Goal: Task Accomplishment & Management: Use online tool/utility

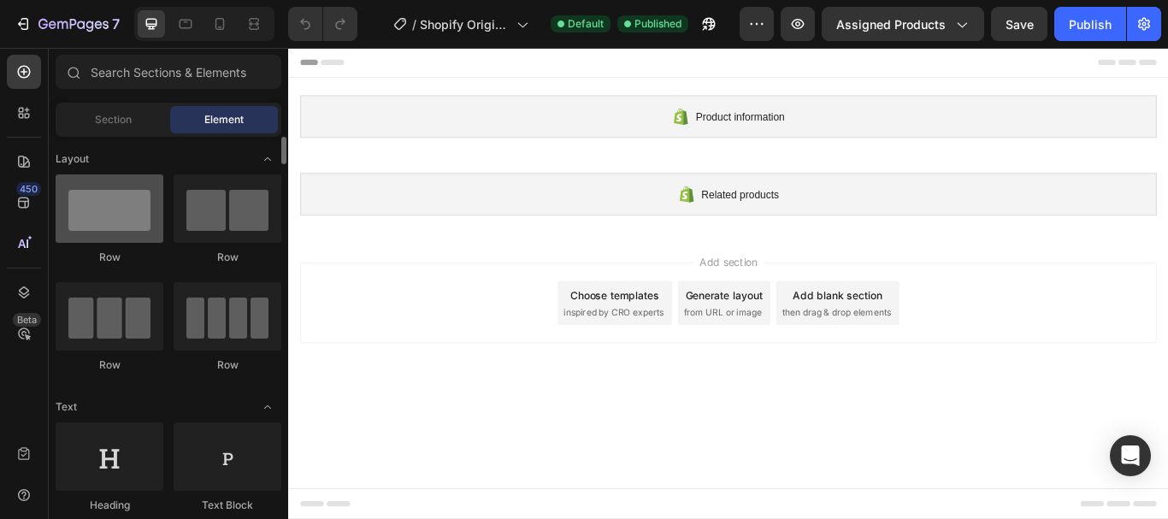
click at [71, 204] on div at bounding box center [110, 208] width 108 height 68
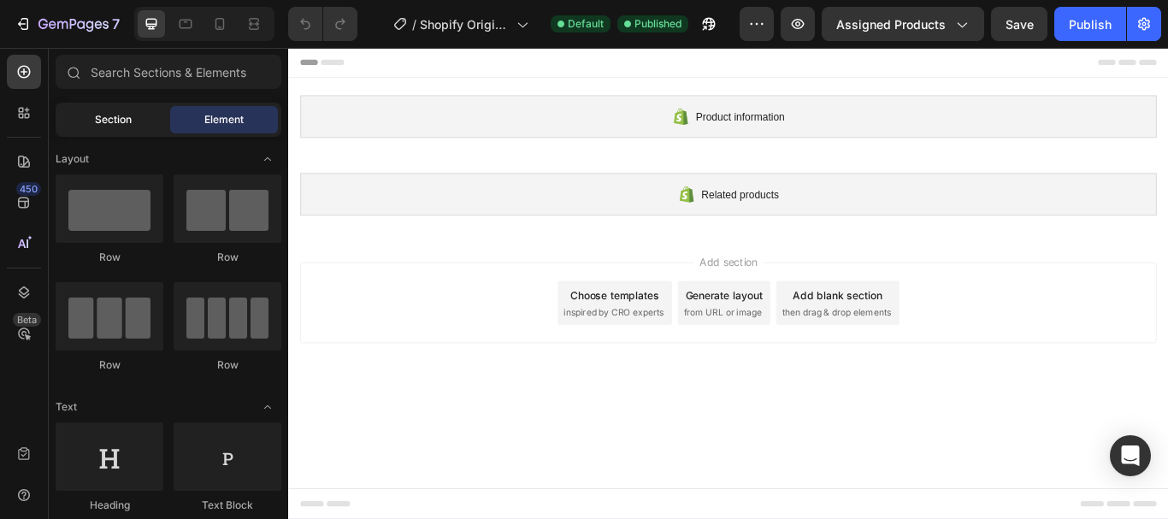
click at [126, 107] on div "Section" at bounding box center [113, 119] width 108 height 27
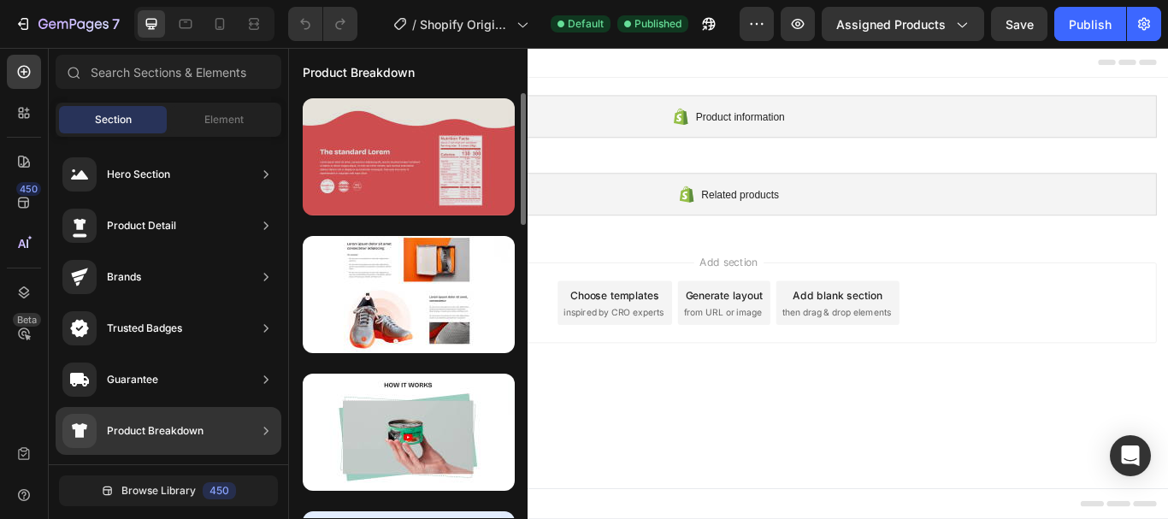
click at [365, 197] on div at bounding box center [409, 156] width 212 height 117
click at [412, 188] on div at bounding box center [409, 156] width 212 height 117
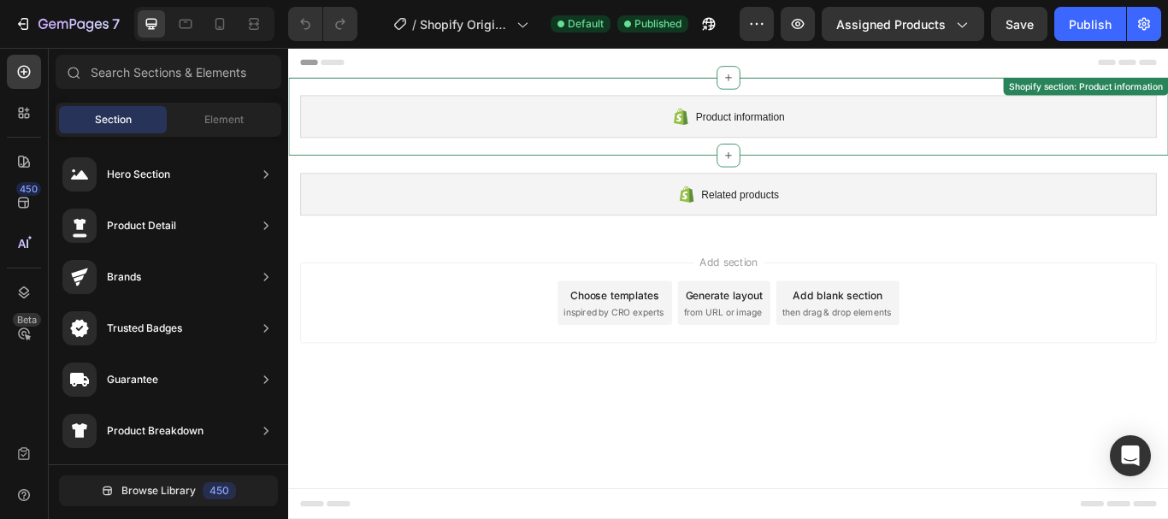
click at [771, 125] on span "Product information" at bounding box center [814, 128] width 103 height 21
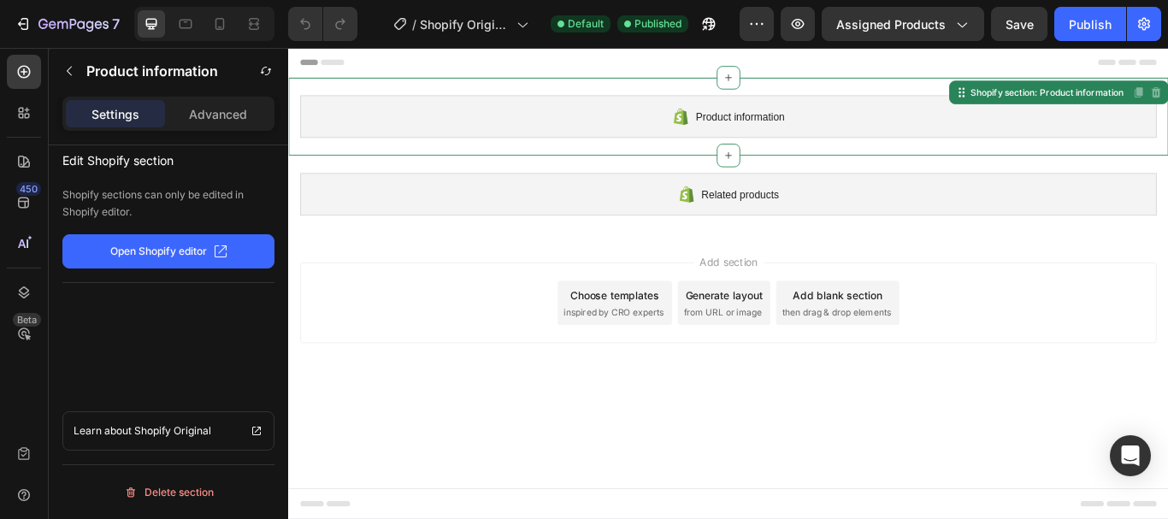
click at [771, 125] on span "Product information" at bounding box center [814, 128] width 103 height 21
click at [218, 123] on div "Advanced" at bounding box center [217, 113] width 99 height 27
click at [121, 103] on div "Settings" at bounding box center [115, 113] width 99 height 27
click at [773, 134] on span "Product information" at bounding box center [814, 128] width 103 height 21
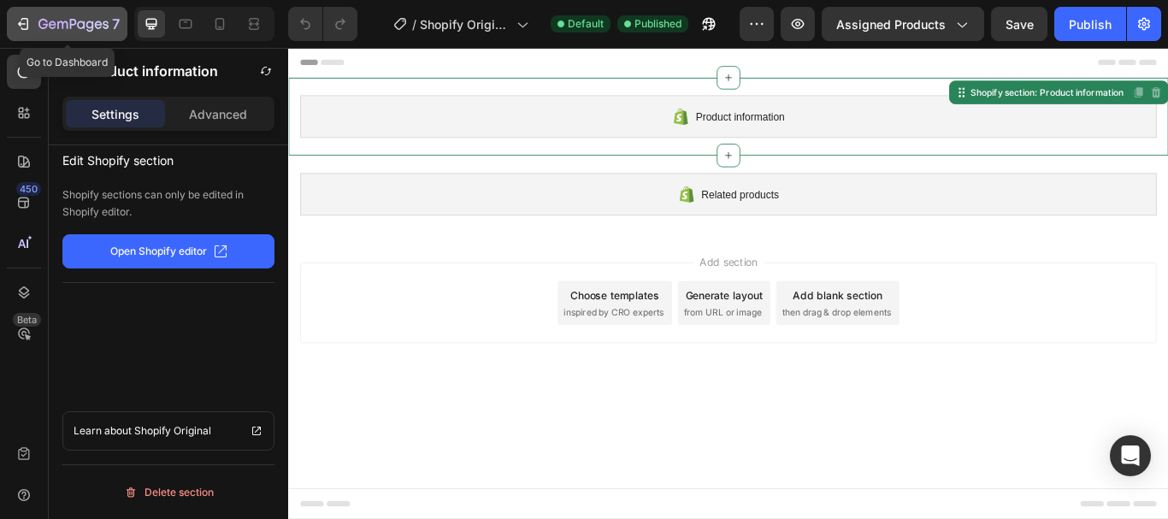
click at [22, 17] on icon "button" at bounding box center [23, 23] width 17 height 17
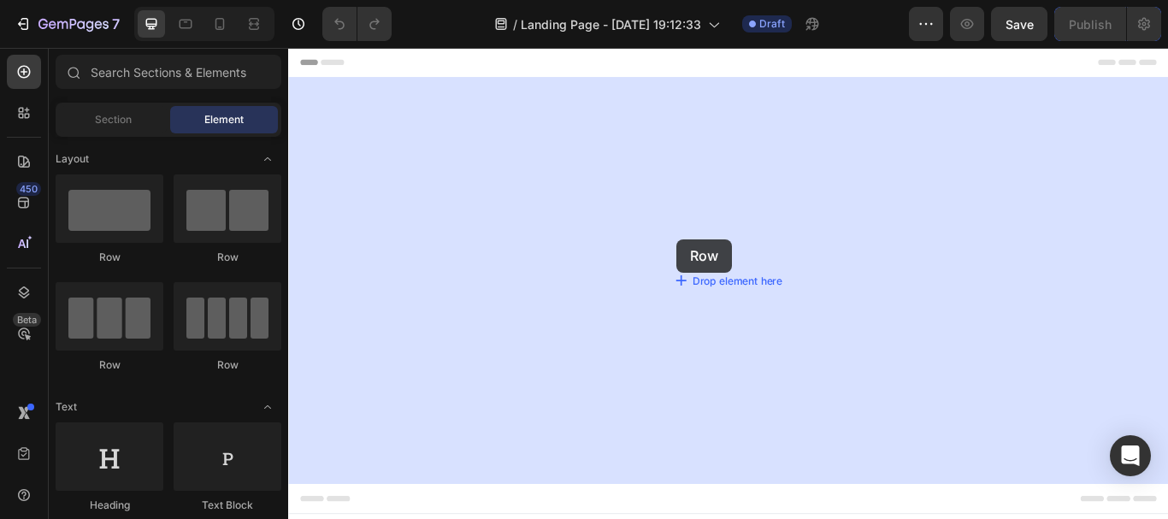
drag, startPoint x: 298, startPoint y: 261, endPoint x: 740, endPoint y: 271, distance: 442.1
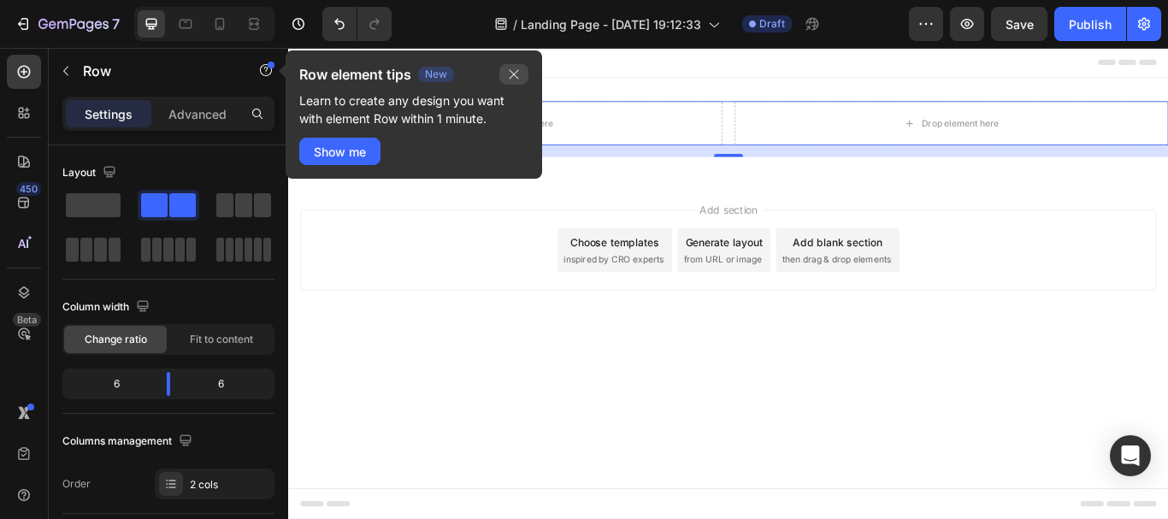
drag, startPoint x: 513, startPoint y: 74, endPoint x: 255, endPoint y: 40, distance: 260.4
click at [513, 74] on icon "button" at bounding box center [514, 75] width 14 height 14
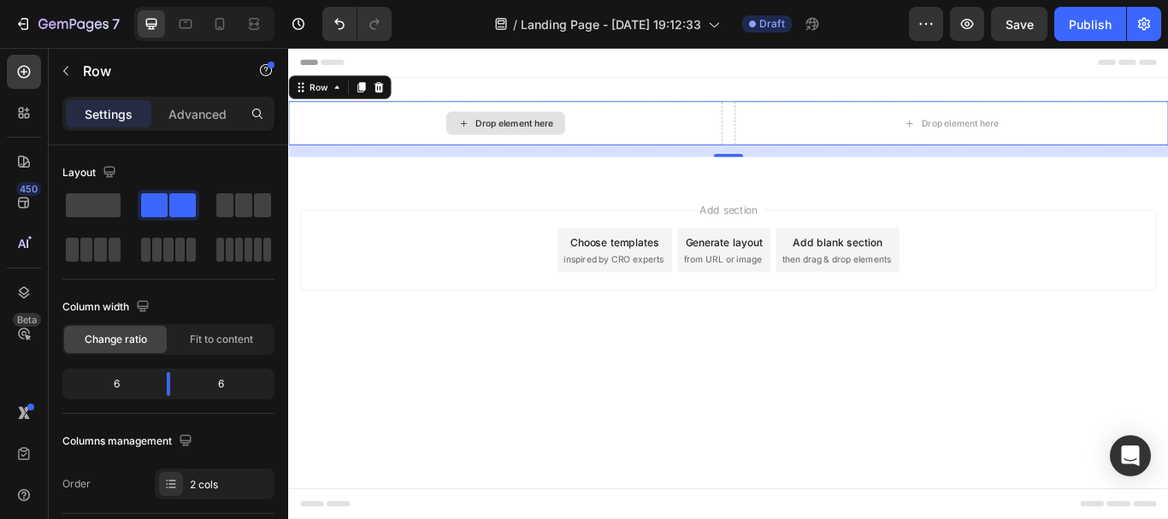
click at [506, 136] on div "Drop element here" at bounding box center [551, 136] width 91 height 14
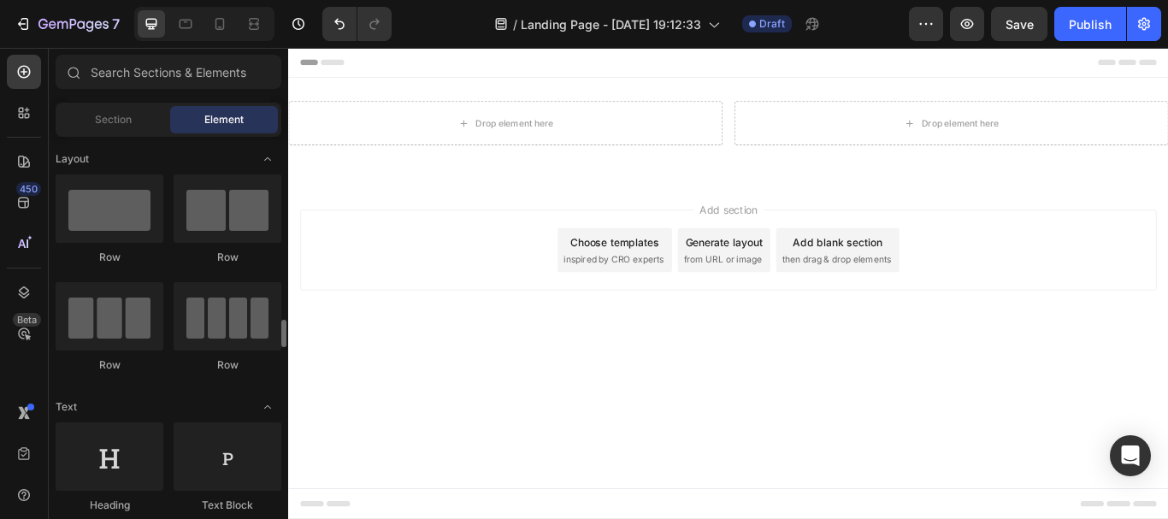
scroll to position [171, 0]
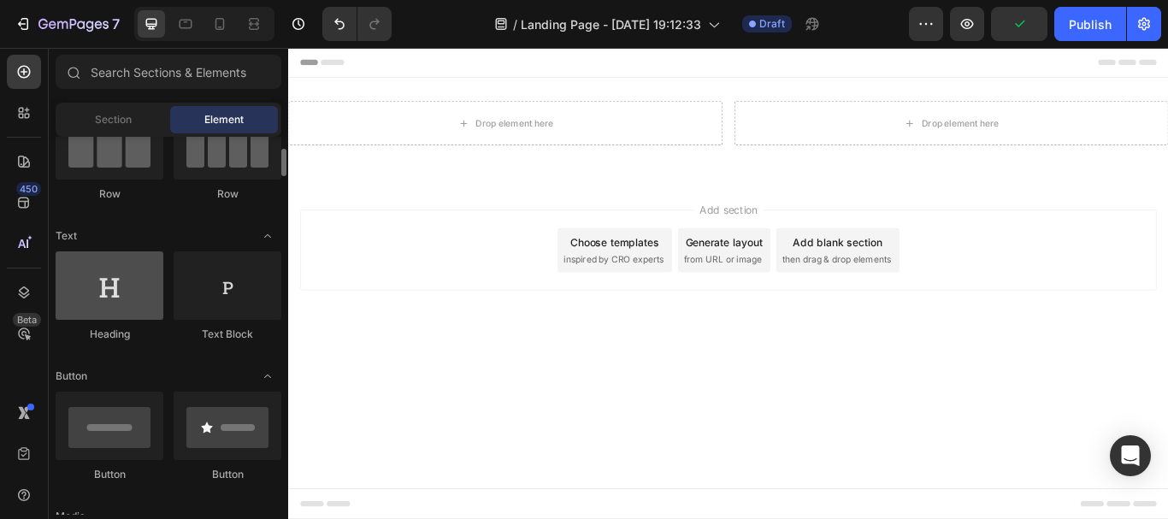
click at [123, 301] on div at bounding box center [110, 285] width 108 height 68
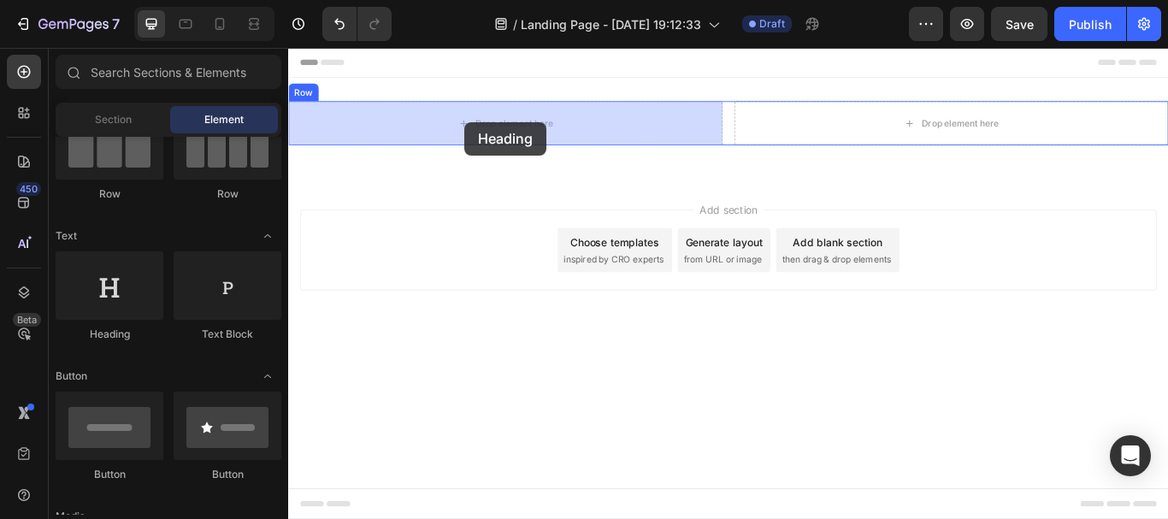
drag, startPoint x: 364, startPoint y: 206, endPoint x: 493, endPoint y: 134, distance: 147.7
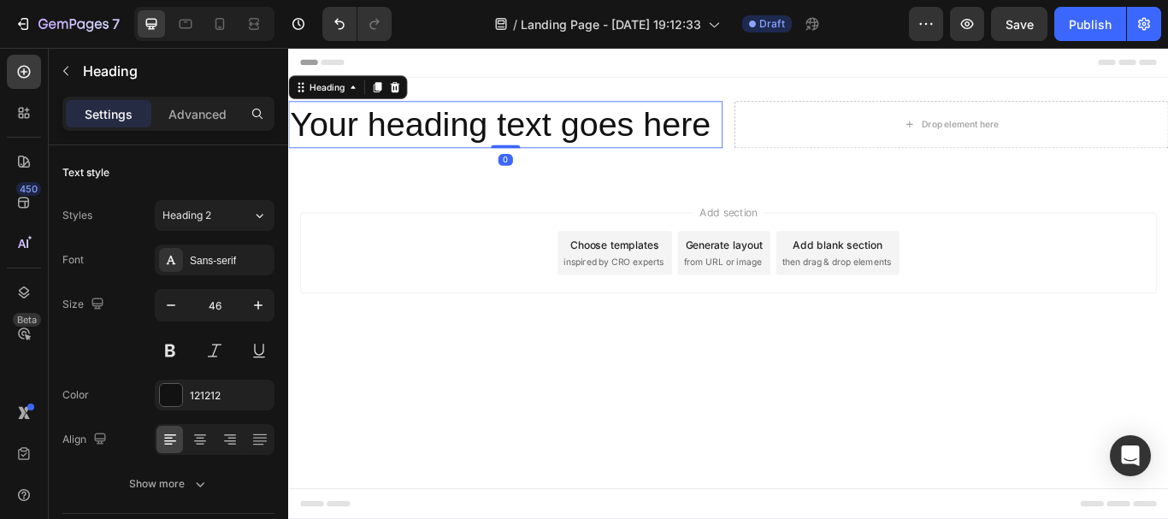
click at [445, 134] on h2 "Your heading text goes here" at bounding box center [541, 137] width 506 height 55
click at [445, 134] on p "Your heading text goes here" at bounding box center [541, 137] width 503 height 51
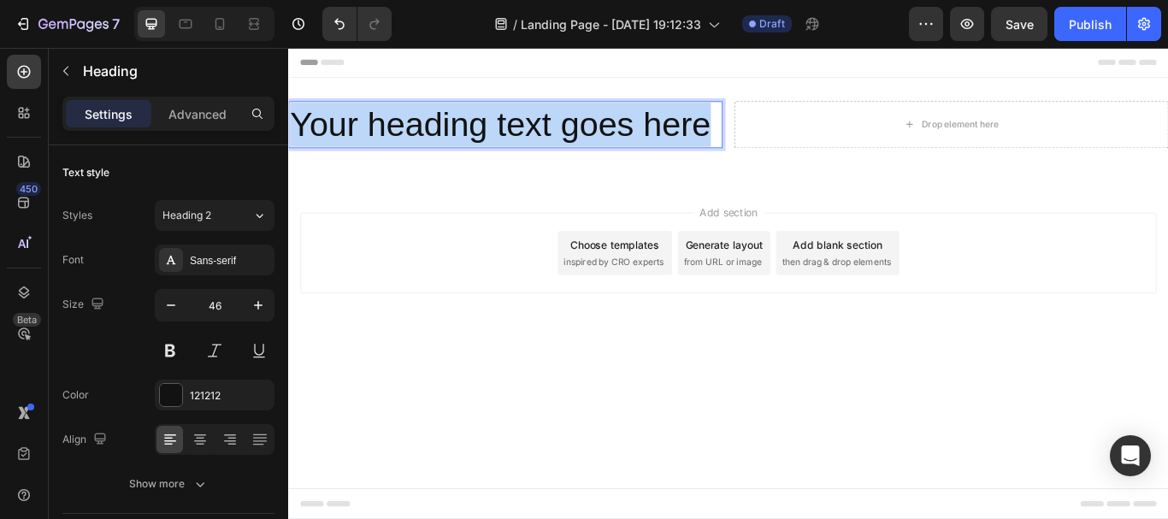
click at [445, 134] on p "Your heading text goes here" at bounding box center [541, 137] width 503 height 51
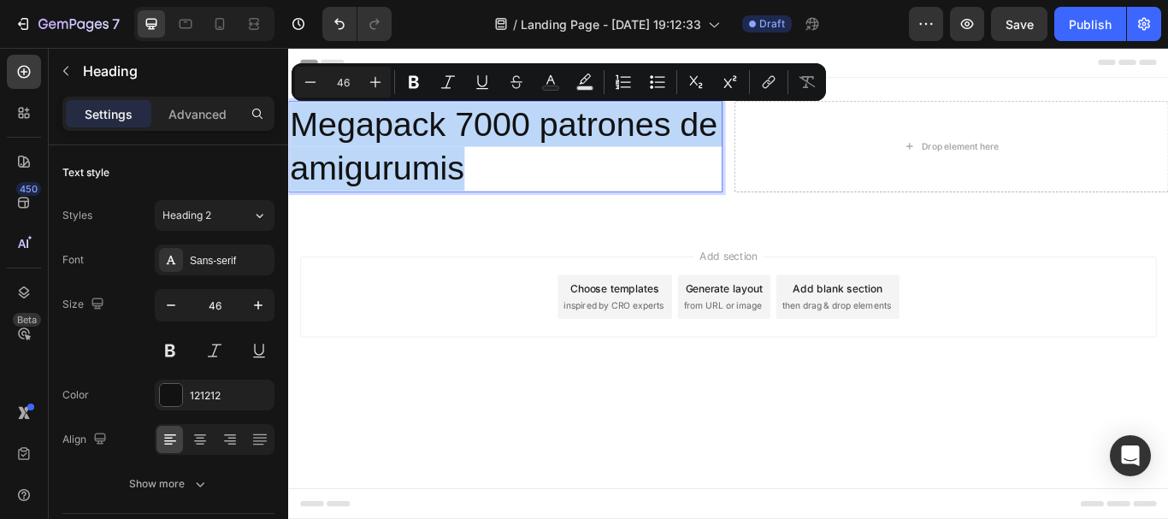
drag, startPoint x: 507, startPoint y: 180, endPoint x: 184, endPoint y: 68, distance: 342.0
click at [288, 68] on html "Header Megapack 7000 patrones de amigurumis Heading 0 Drop element here Row Sec…" at bounding box center [801, 323] width 1026 height 550
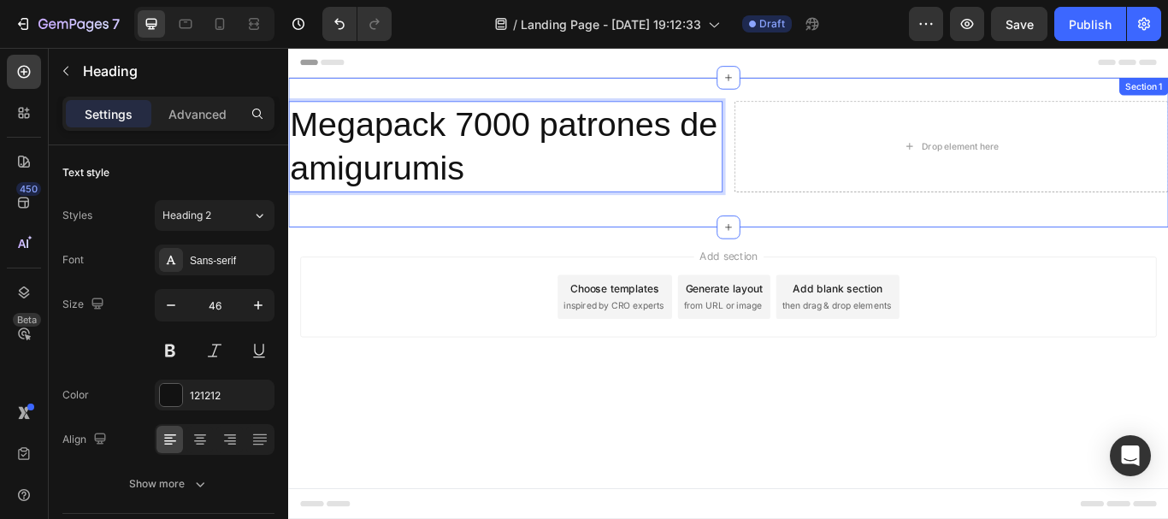
click at [820, 88] on div "Megapack 7000 patrones de amigurumis Heading 0 Drop element here Row Section 1" at bounding box center [801, 170] width 1026 height 174
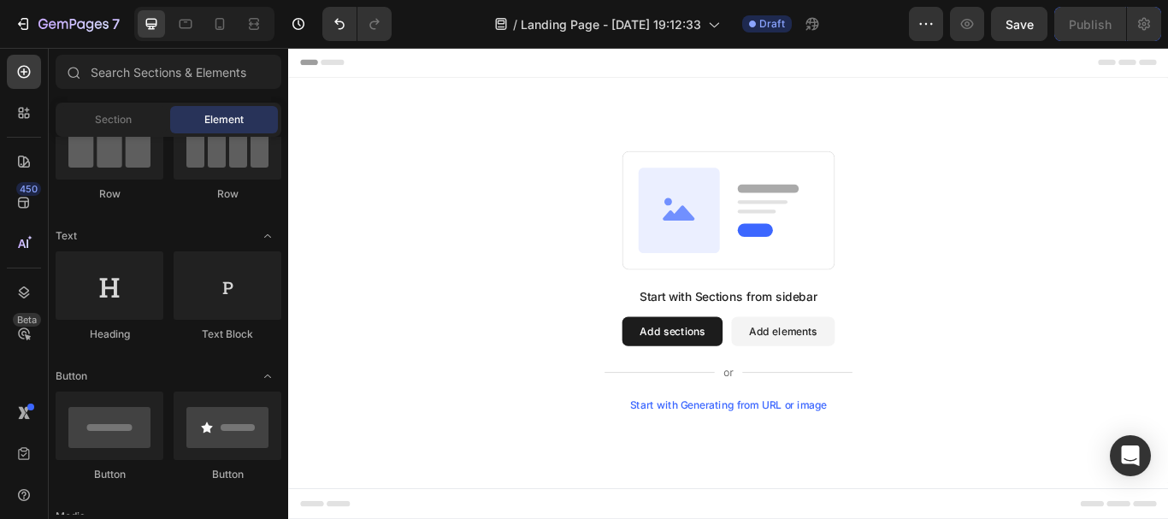
scroll to position [0, 0]
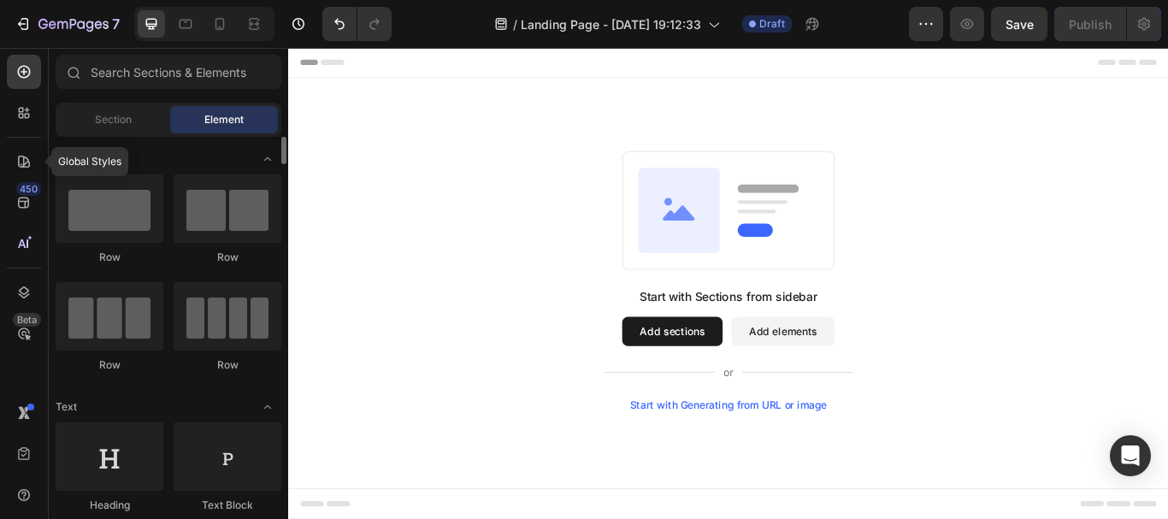
click at [22, 133] on div "Global Styles 450 Beta" at bounding box center [24, 225] width 34 height 341
click at [22, 128] on div at bounding box center [24, 113] width 34 height 34
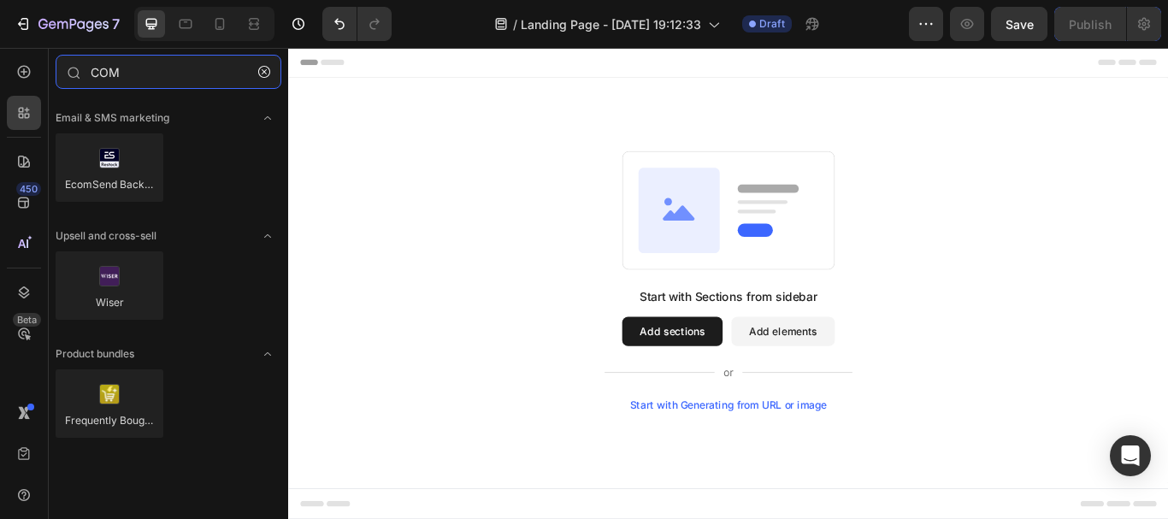
type input "COM"
click at [474, 306] on div "Start with Sections from sidebar Add sections Add elements Start with Generatin…" at bounding box center [801, 319] width 903 height 303
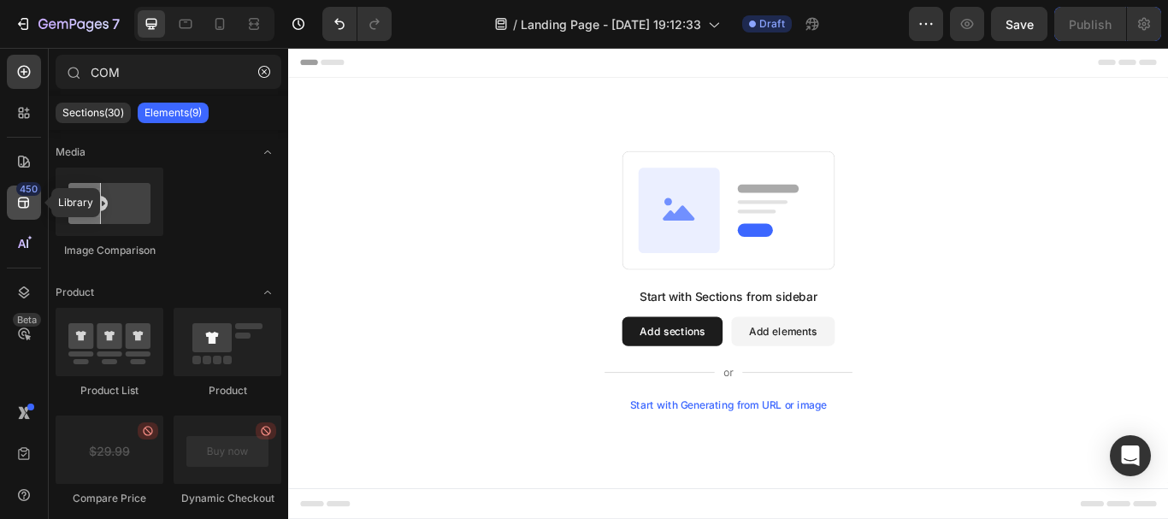
click at [27, 192] on div "450" at bounding box center [28, 189] width 25 height 14
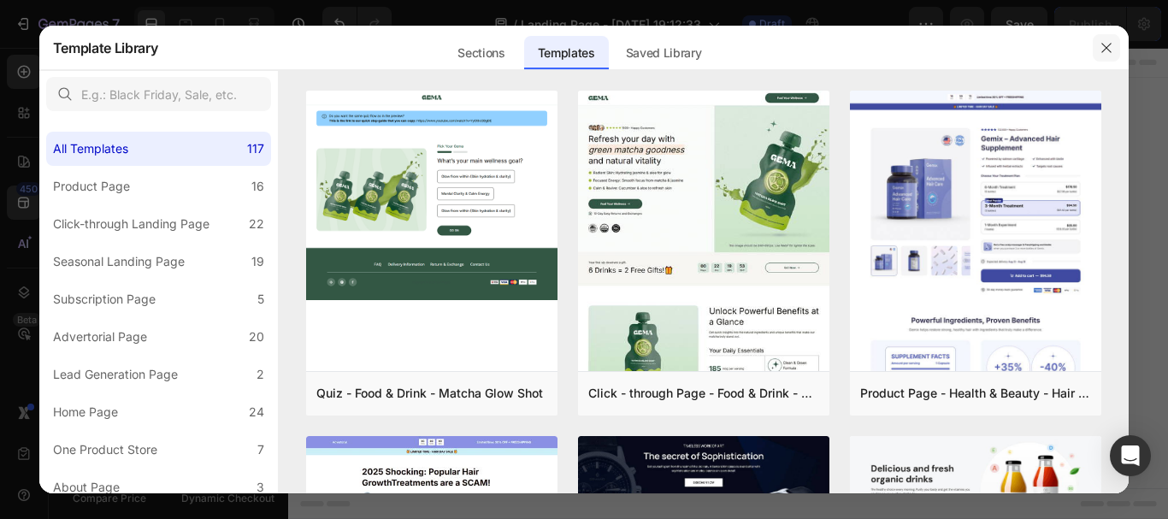
click at [1115, 48] on button "button" at bounding box center [1106, 47] width 27 height 27
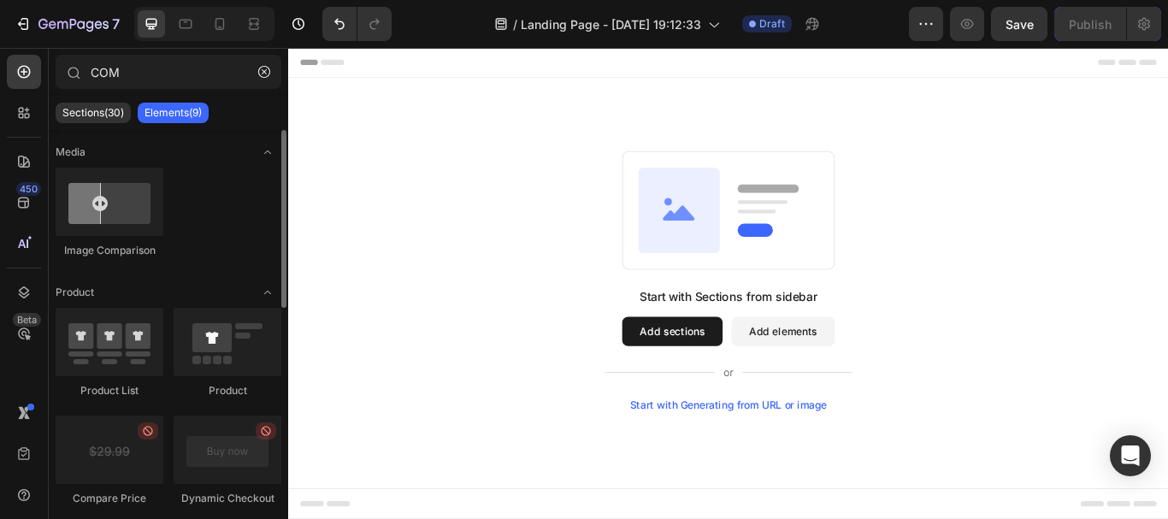
scroll to position [171, 0]
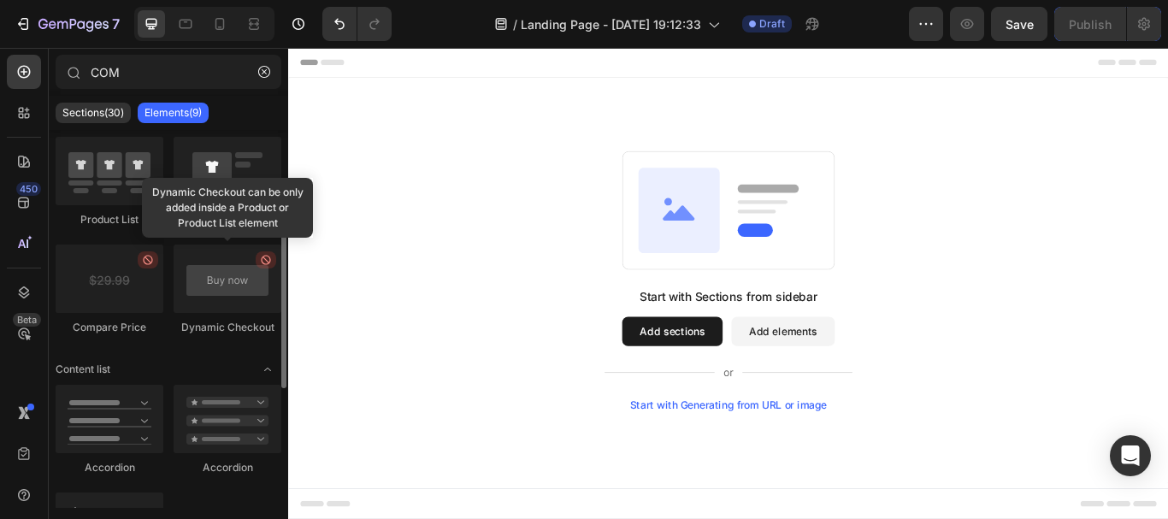
click at [211, 298] on div at bounding box center [228, 279] width 108 height 68
click at [212, 290] on div at bounding box center [228, 279] width 108 height 68
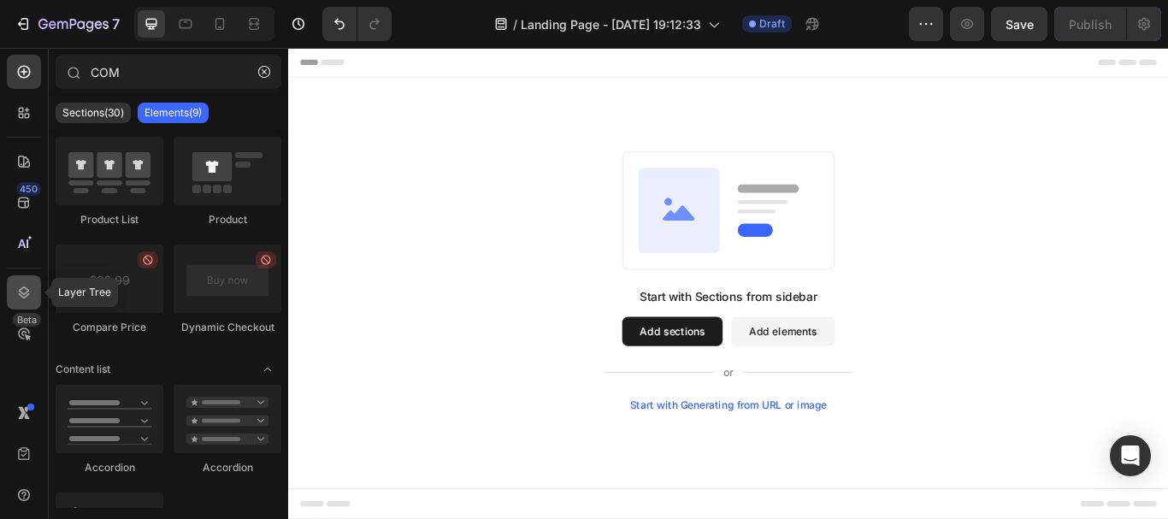
click at [21, 294] on icon at bounding box center [23, 292] width 17 height 17
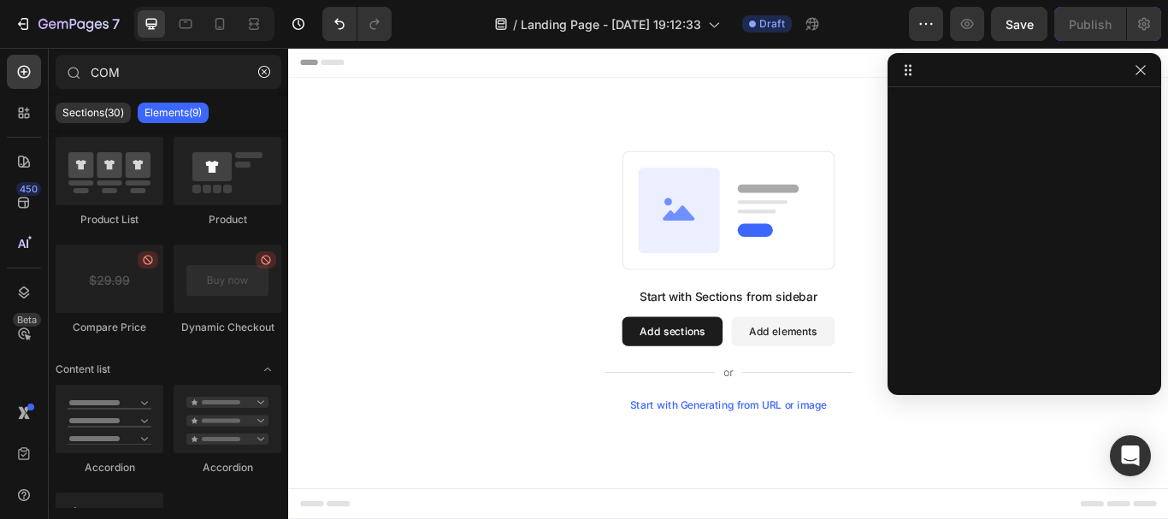
click at [753, 374] on button "Add sections" at bounding box center [735, 379] width 117 height 34
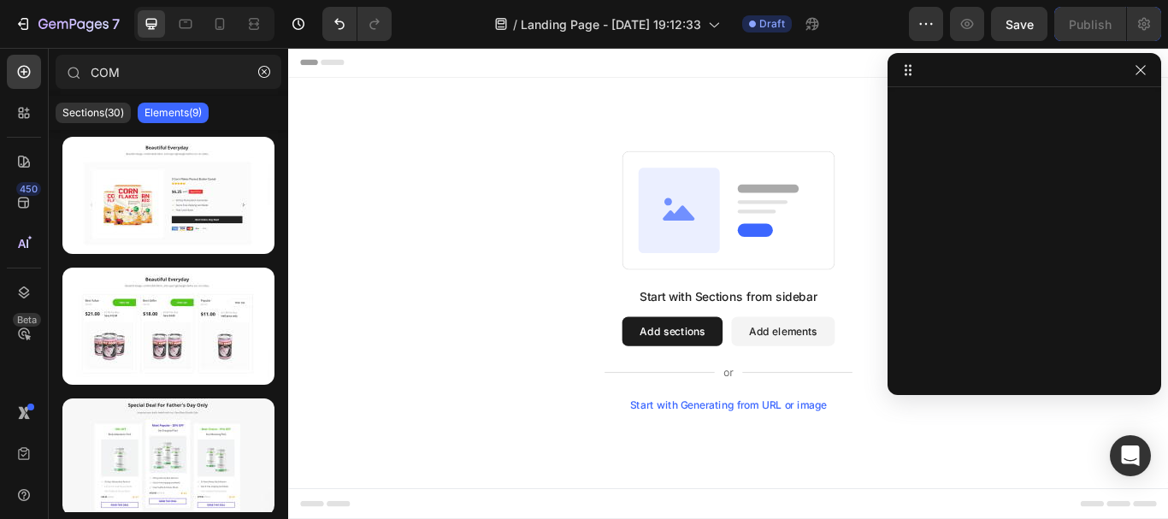
click at [823, 374] on button "Add elements" at bounding box center [864, 379] width 121 height 34
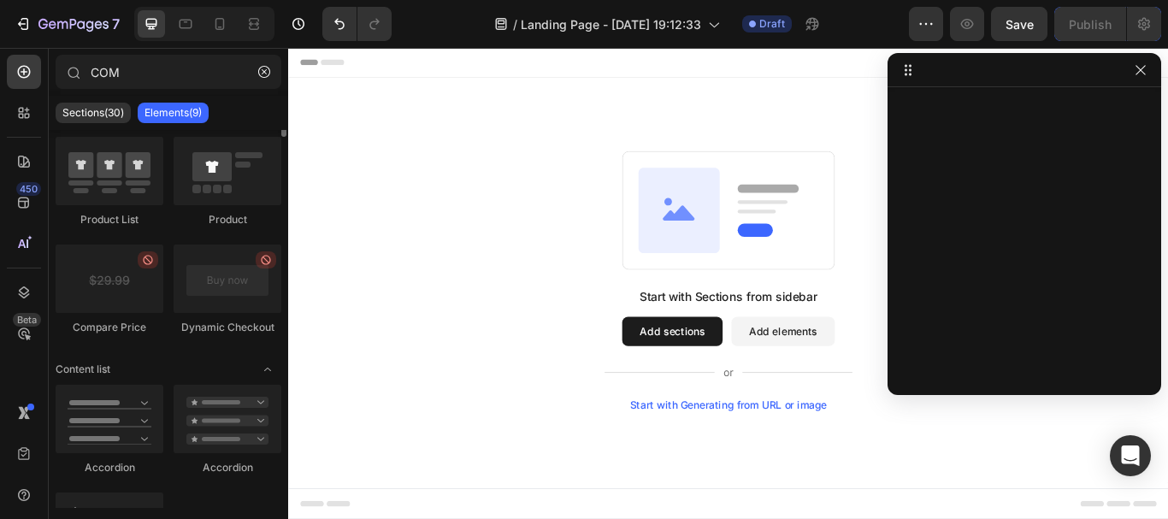
scroll to position [0, 0]
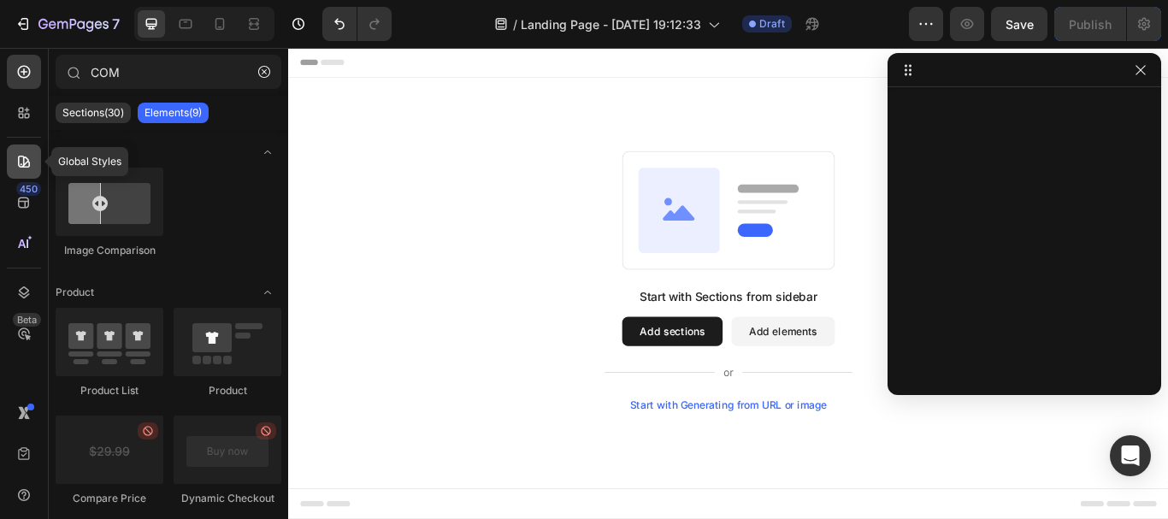
click at [34, 164] on div at bounding box center [24, 161] width 34 height 34
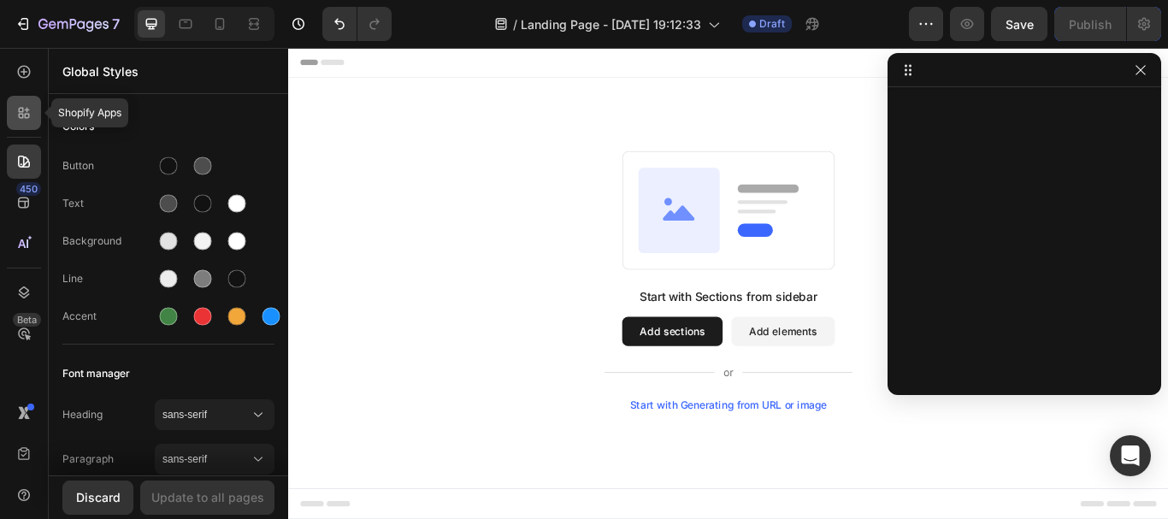
click at [17, 120] on icon at bounding box center [23, 112] width 17 height 17
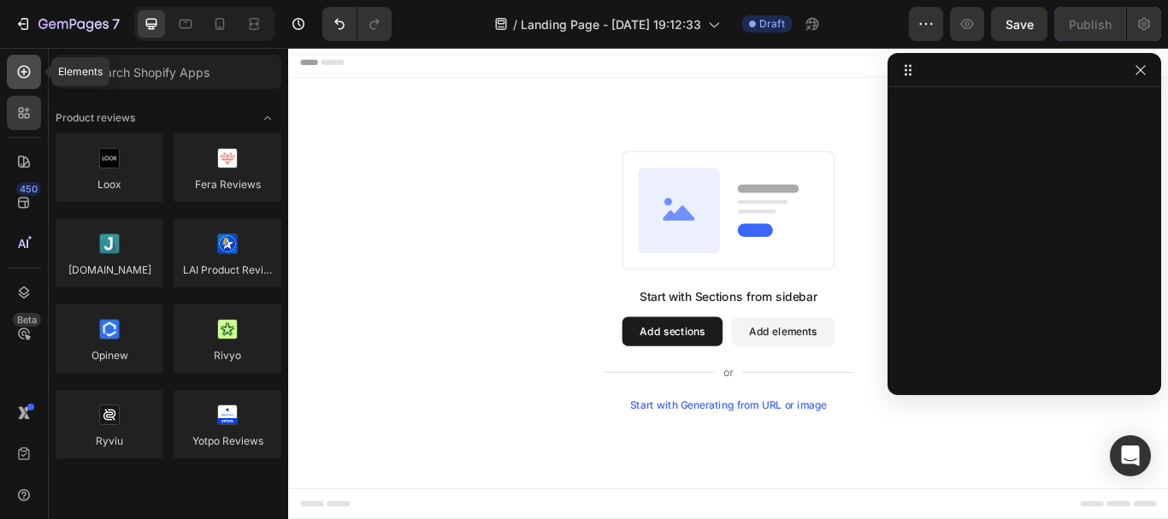
click at [28, 79] on icon at bounding box center [23, 71] width 17 height 17
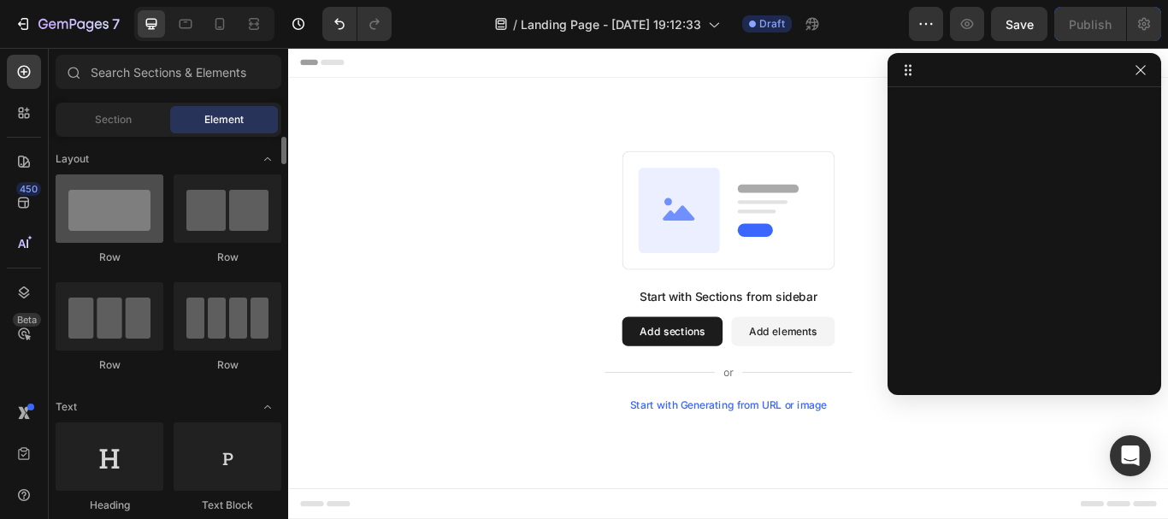
click at [134, 226] on div at bounding box center [110, 208] width 108 height 68
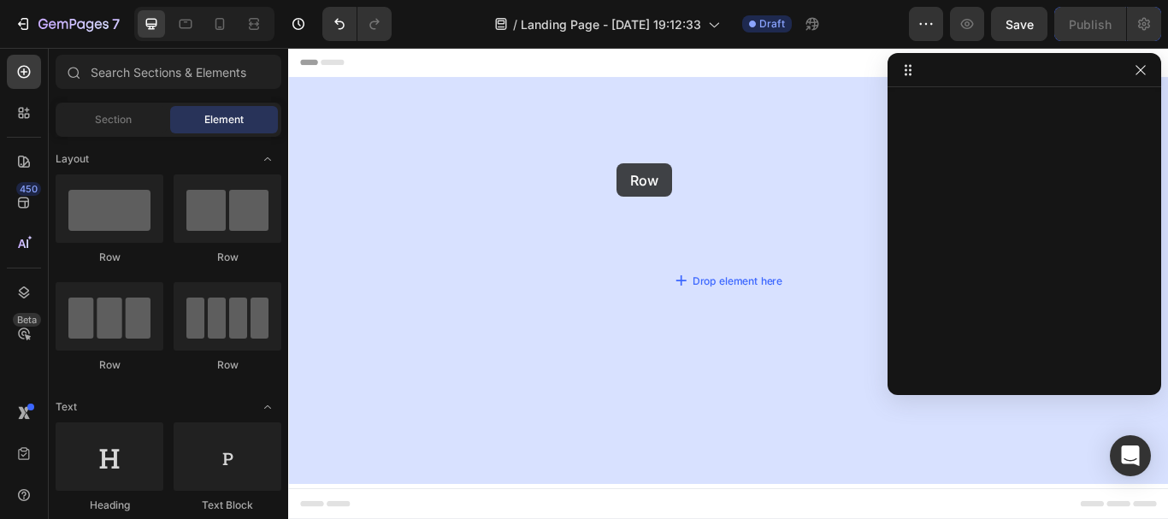
drag, startPoint x: 387, startPoint y: 266, endPoint x: 671, endPoint y: 183, distance: 295.7
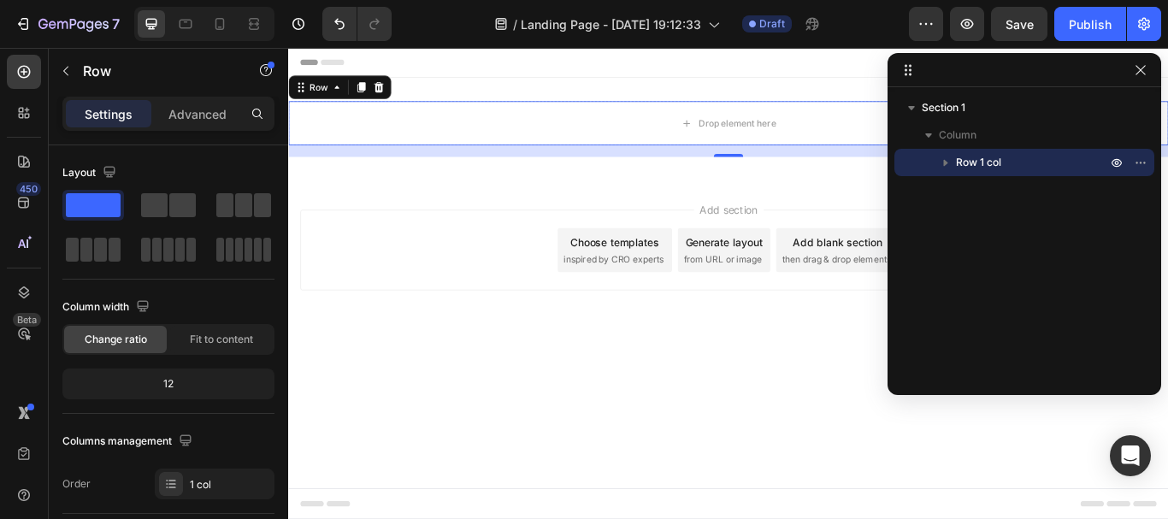
click at [421, 196] on div "Drop element here Row 16 Section 1" at bounding box center [801, 143] width 1026 height 120
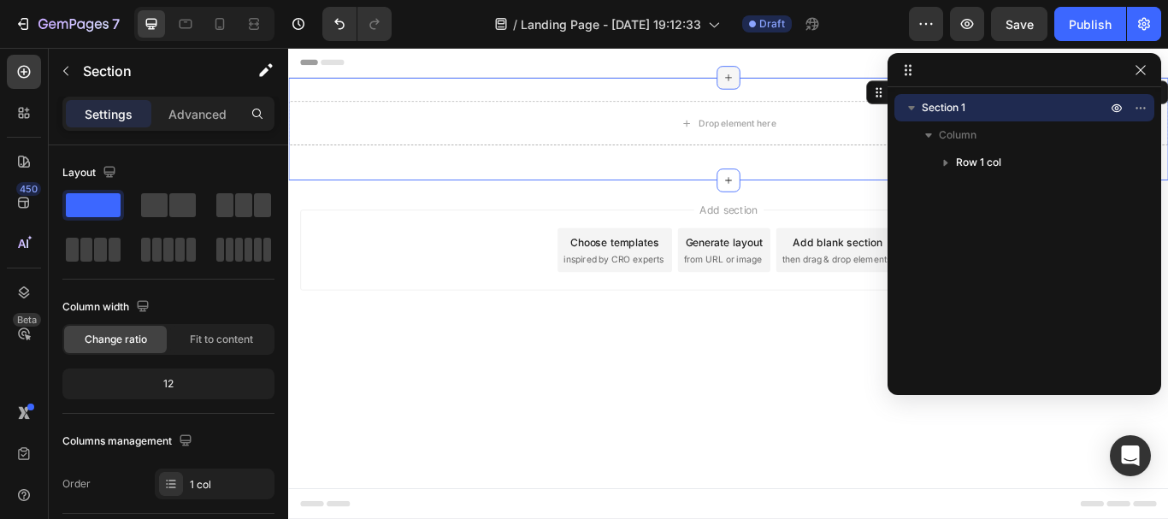
click at [800, 86] on icon at bounding box center [801, 83] width 14 height 14
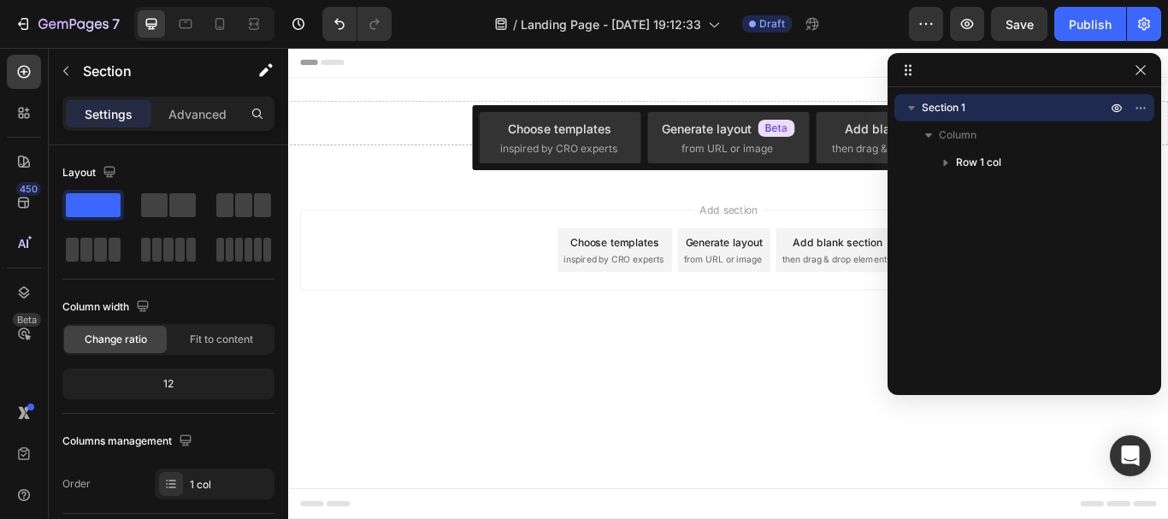
click at [519, 253] on div "Add section Choose templates inspired by CRO experts Generate layout from URL o…" at bounding box center [801, 284] width 999 height 94
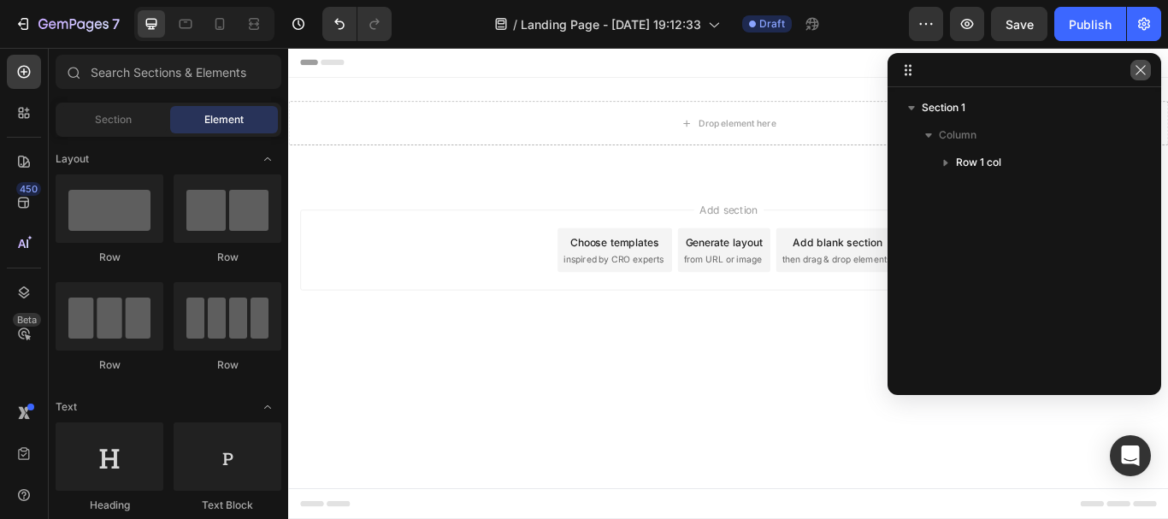
drag, startPoint x: 1139, startPoint y: 74, endPoint x: 930, endPoint y: 56, distance: 209.3
click at [1139, 74] on icon "button" at bounding box center [1141, 70] width 14 height 14
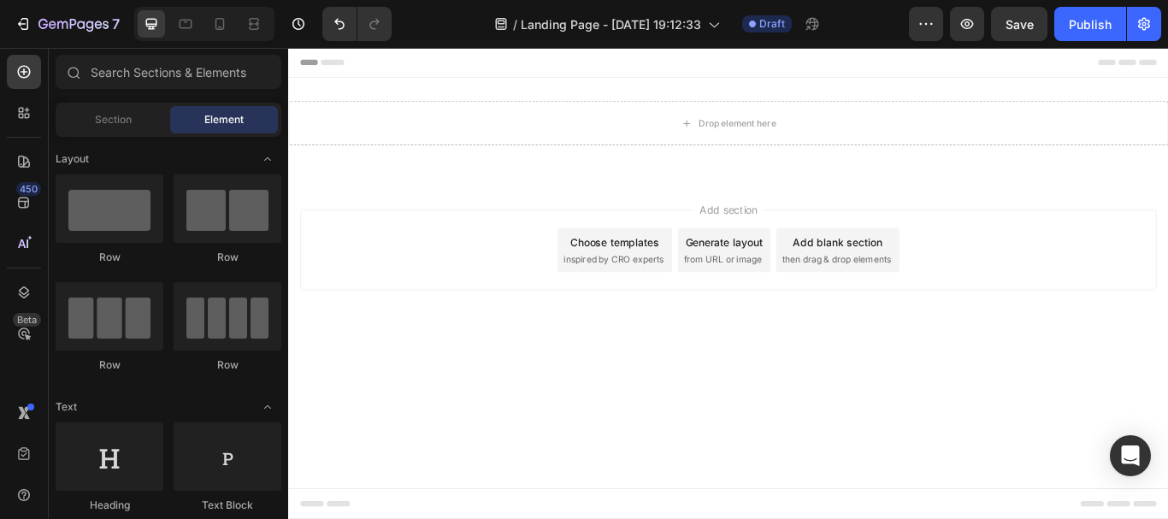
click at [309, 62] on icon at bounding box center [308, 65] width 12 height 12
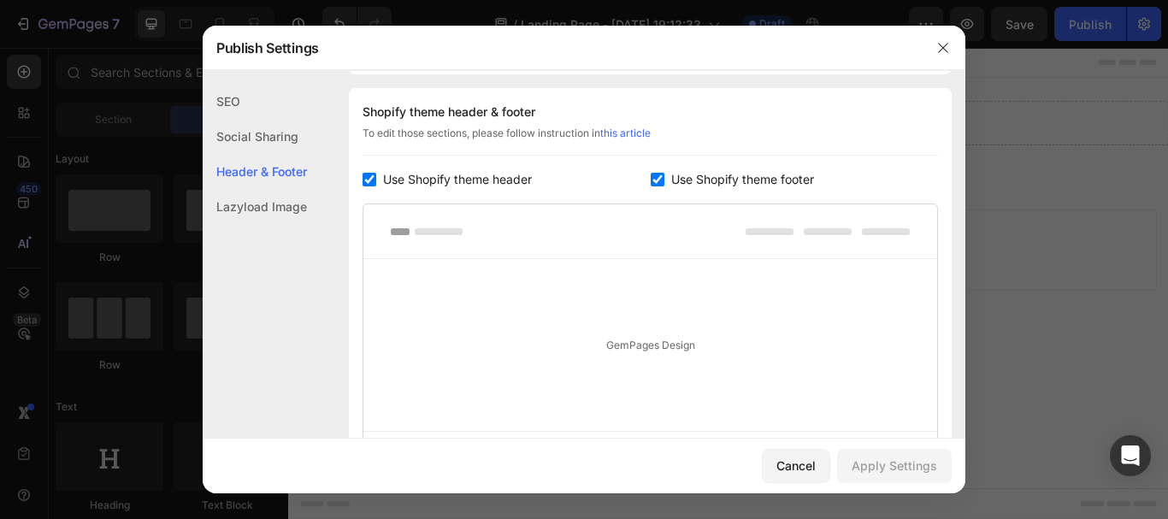
scroll to position [801, 0]
click at [370, 183] on input "checkbox" at bounding box center [369, 179] width 14 height 14
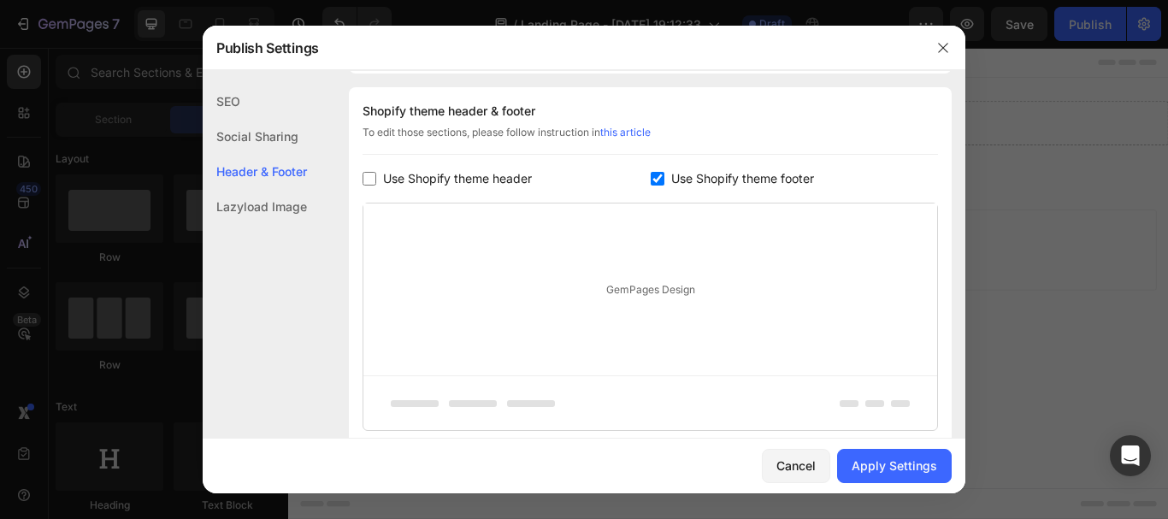
click at [365, 178] on input "checkbox" at bounding box center [369, 179] width 14 height 14
checkbox input "true"
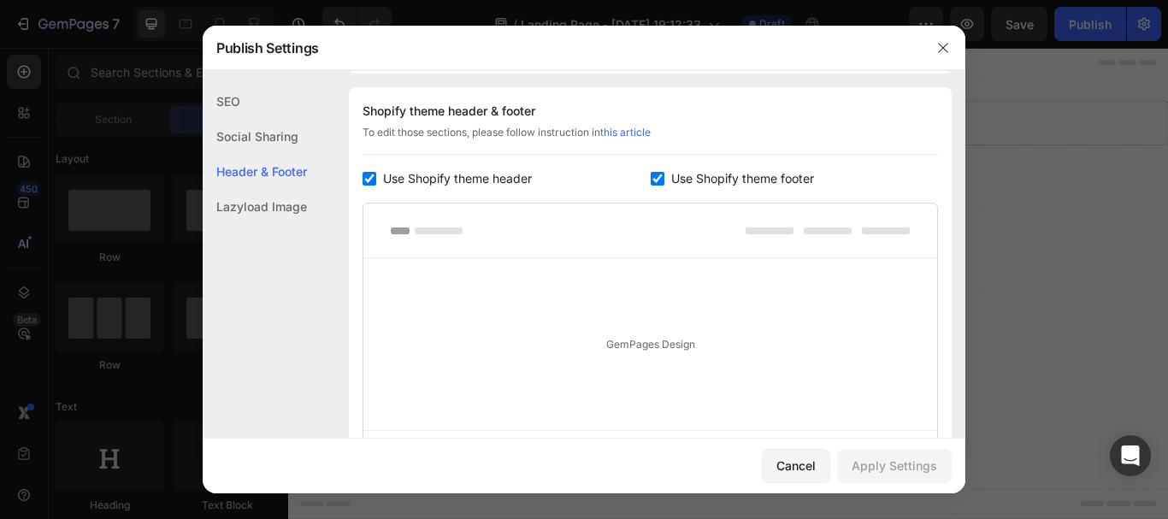
click at [233, 119] on div "SEO" at bounding box center [255, 136] width 104 height 35
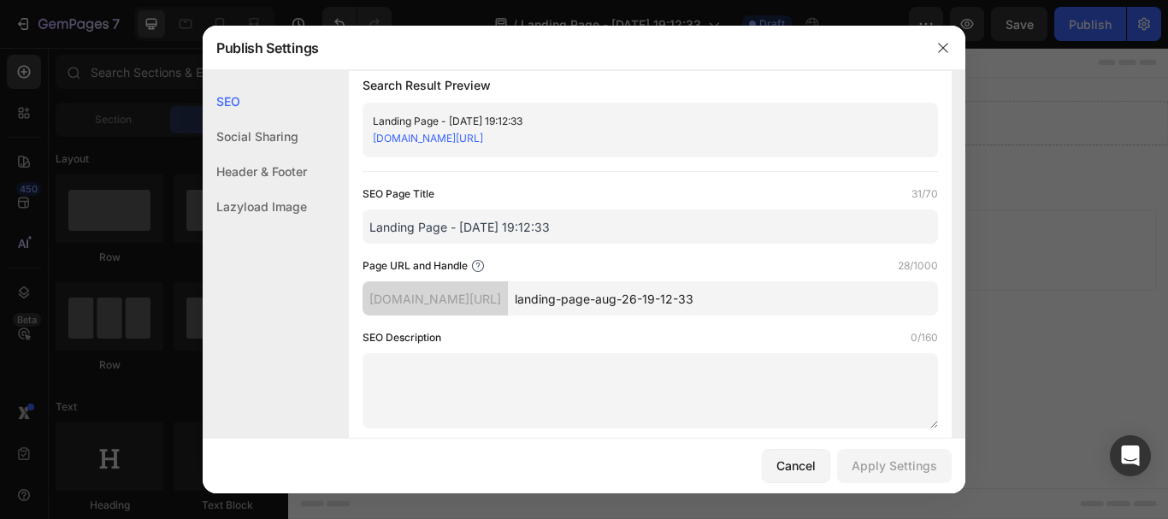
scroll to position [0, 0]
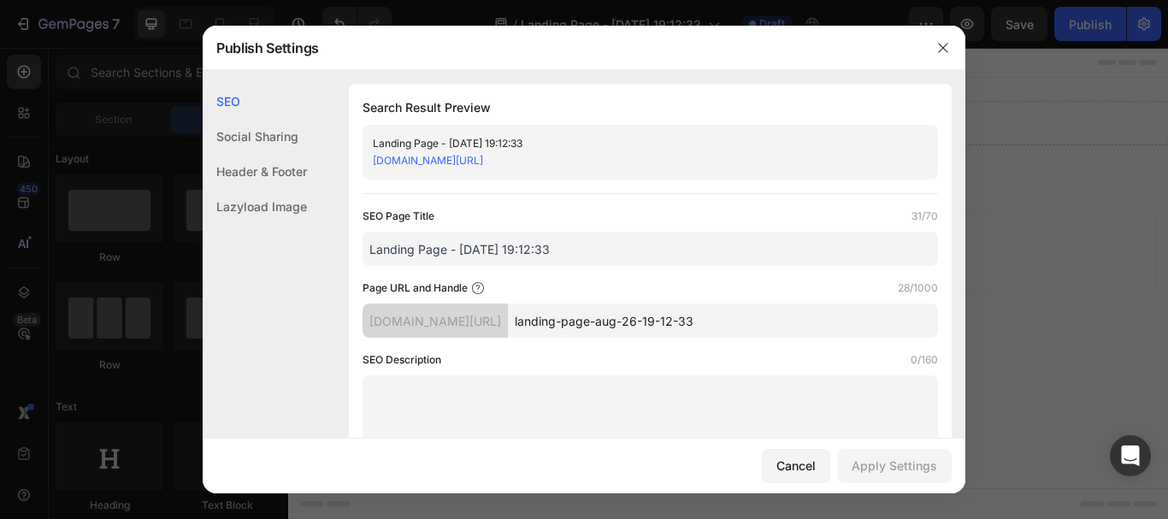
click at [450, 258] on input "Landing Page - [DATE] 19:12:33" at bounding box center [649, 249] width 575 height 34
click at [951, 50] on button "button" at bounding box center [942, 47] width 27 height 27
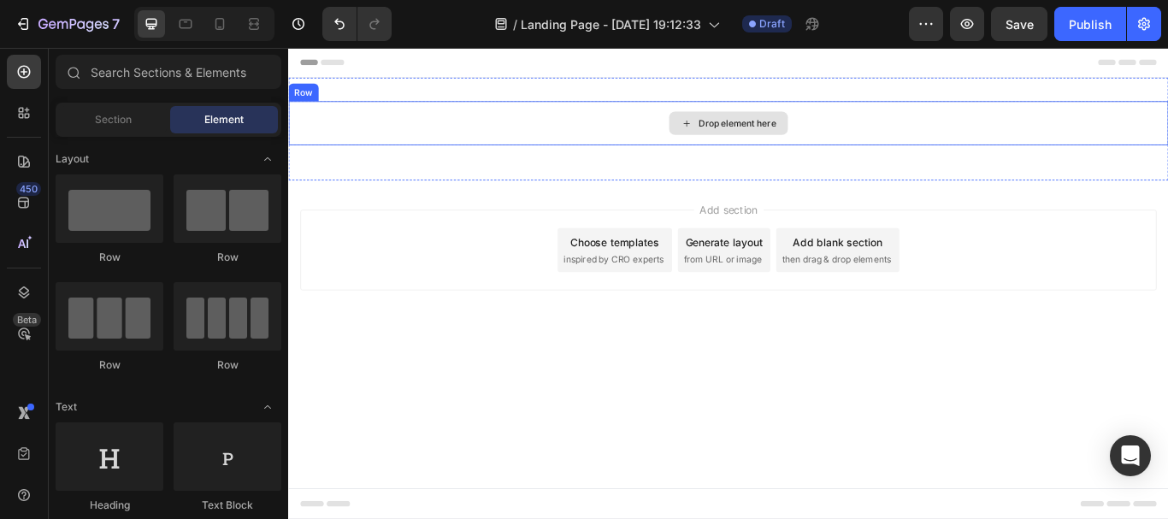
click at [764, 140] on div "Drop element here" at bounding box center [801, 135] width 138 height 27
click at [754, 133] on icon at bounding box center [752, 136] width 14 height 15
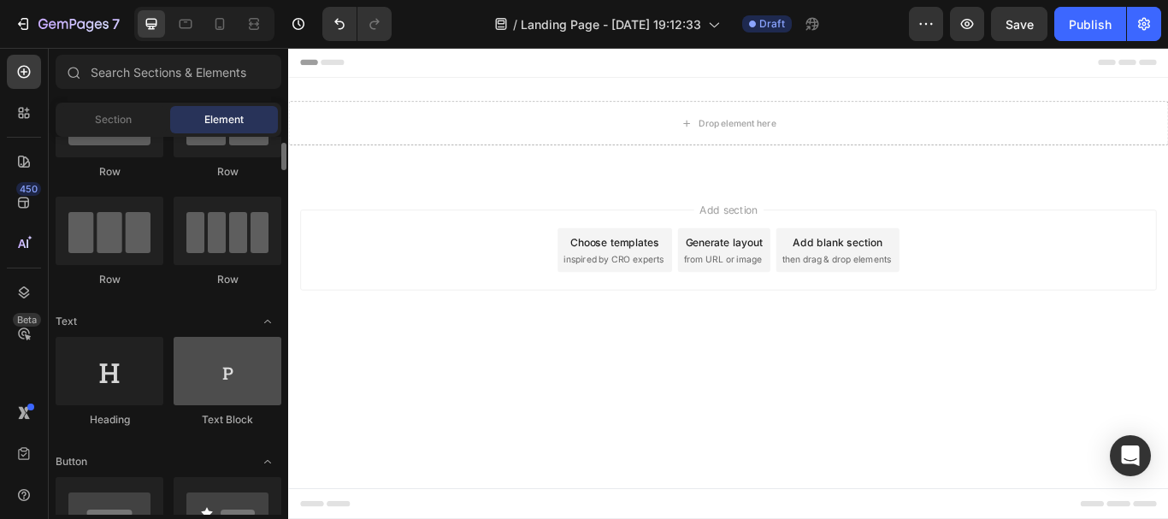
scroll to position [171, 0]
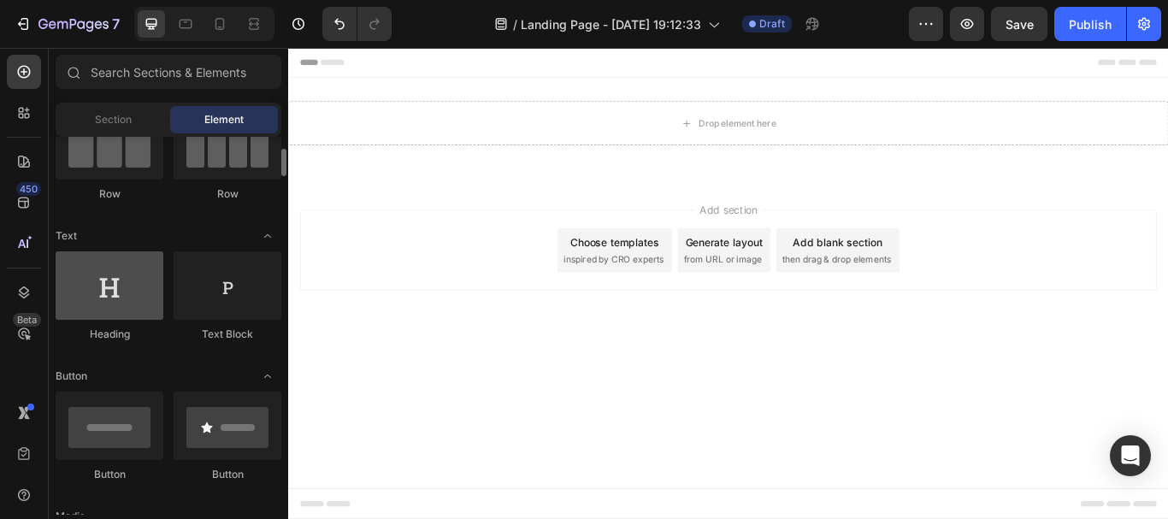
click at [97, 292] on div at bounding box center [110, 285] width 108 height 68
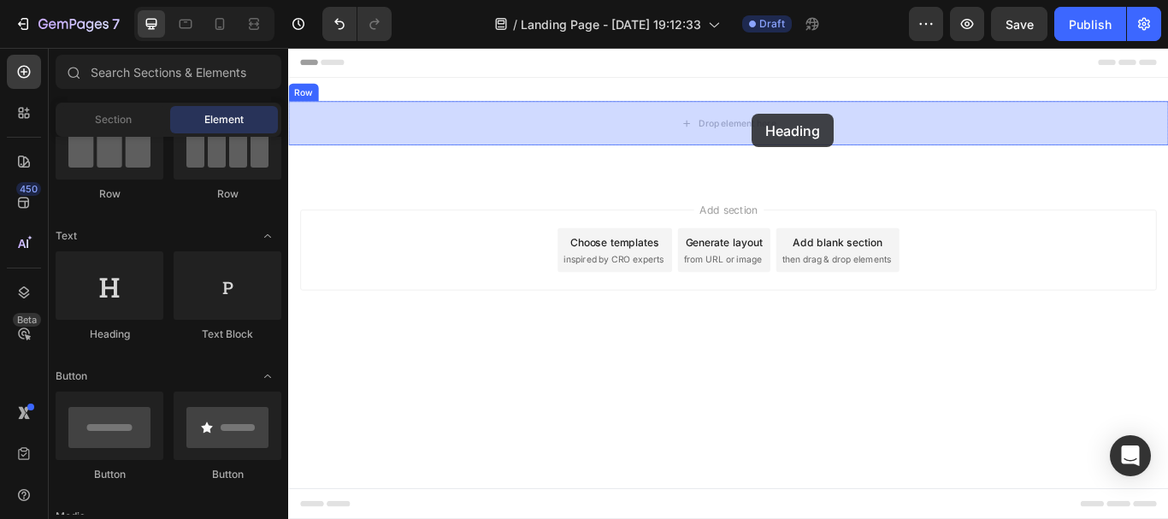
drag, startPoint x: 436, startPoint y: 320, endPoint x: 828, endPoint y: 125, distance: 438.2
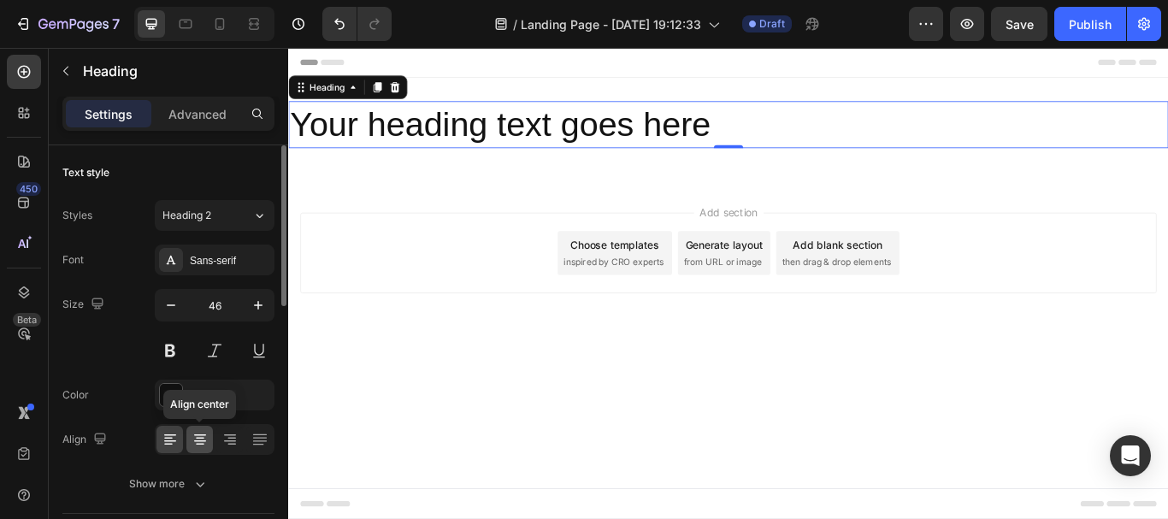
click at [199, 445] on icon at bounding box center [200, 445] width 9 height 2
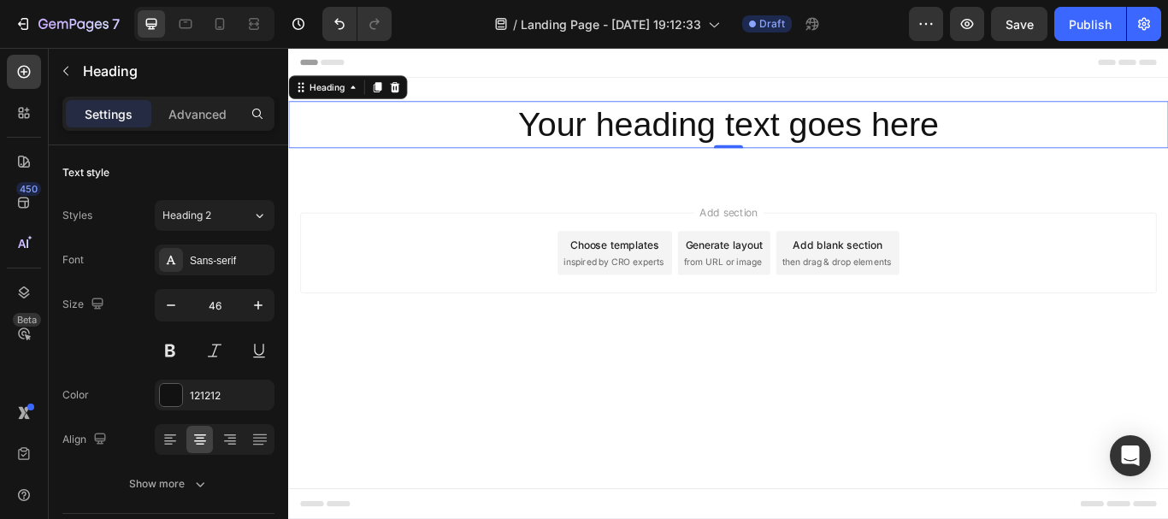
click at [687, 151] on h2 "Your heading text goes here" at bounding box center [801, 137] width 1026 height 55
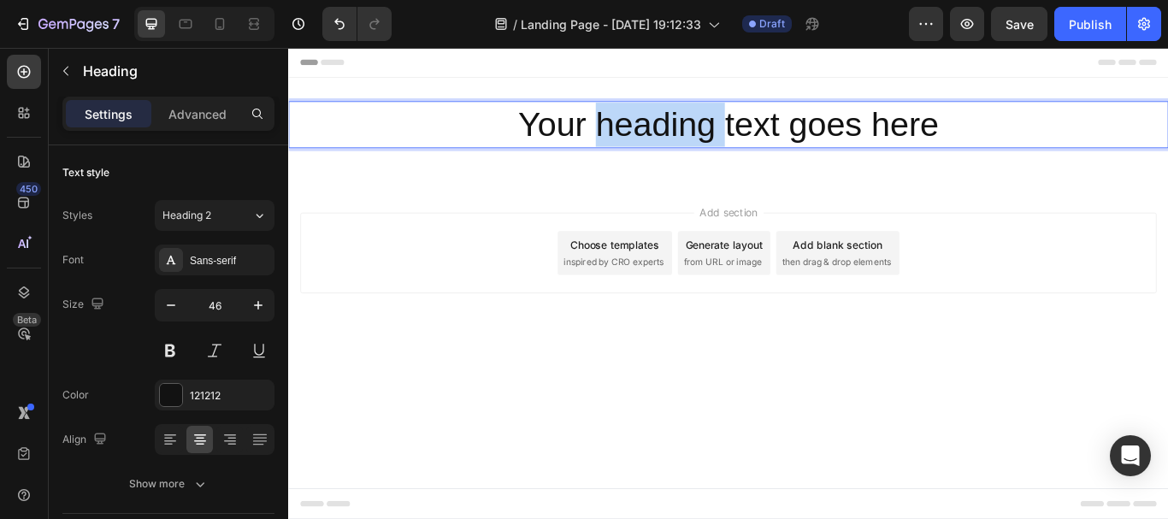
click at [687, 151] on p "Your heading text goes here" at bounding box center [801, 137] width 1022 height 51
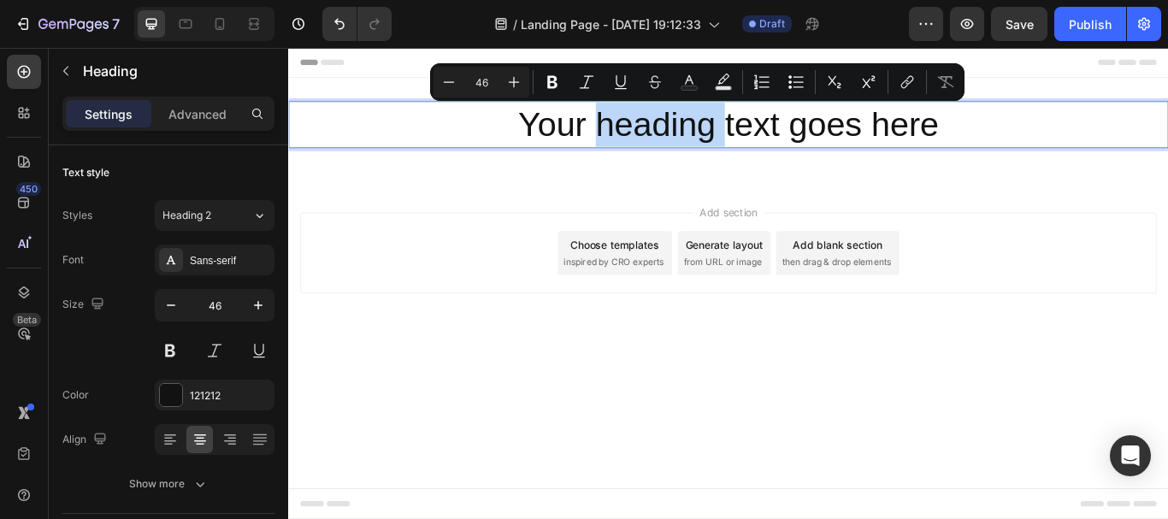
click at [698, 142] on p "Your heading text goes here" at bounding box center [801, 137] width 1022 height 51
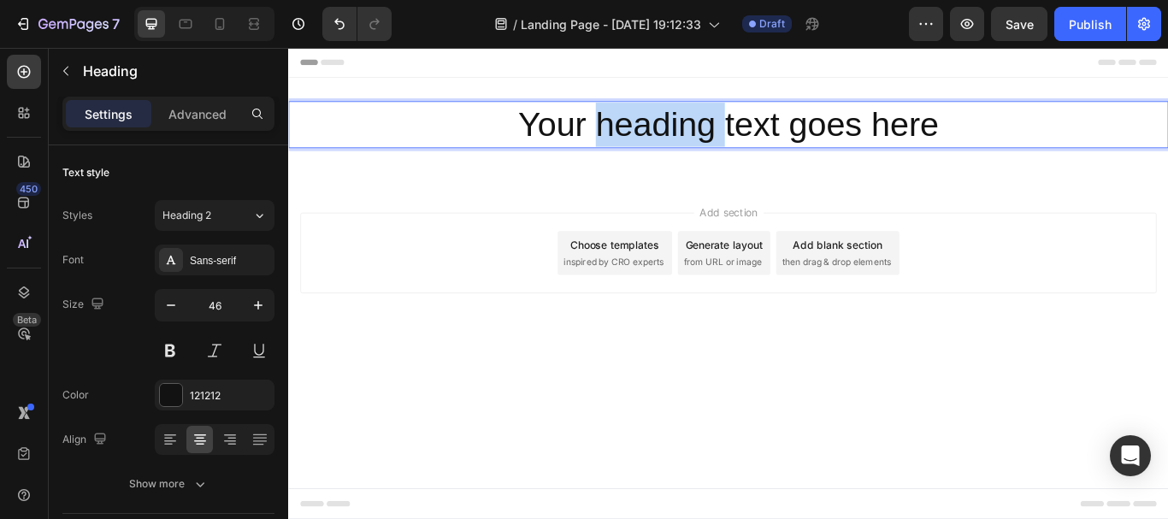
click at [698, 142] on p "Your heading text goes here" at bounding box center [801, 137] width 1022 height 51
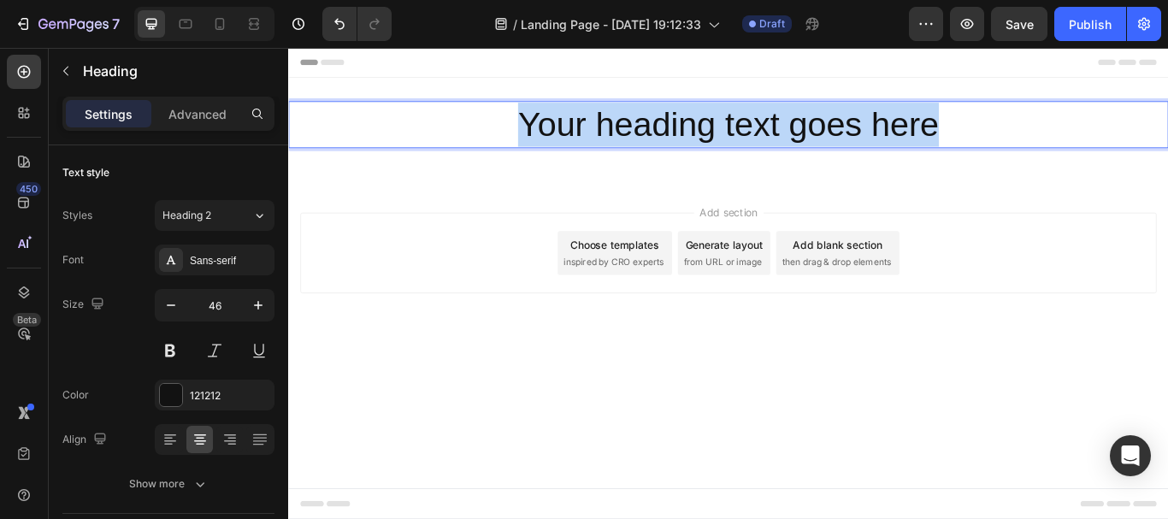
click at [698, 142] on p "Your heading text goes here" at bounding box center [801, 137] width 1022 height 51
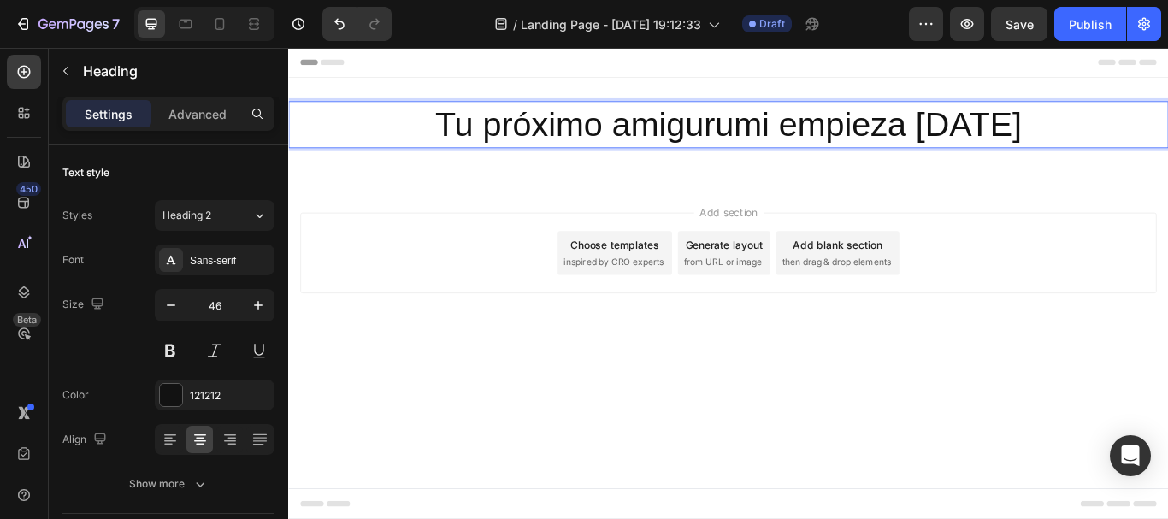
click at [722, 135] on p "Tu próximo amigurumi empieza [DATE]" at bounding box center [801, 137] width 1022 height 51
click at [489, 136] on p "Tu próximo Amigurumi empieza [DATE]" at bounding box center [801, 137] width 1022 height 51
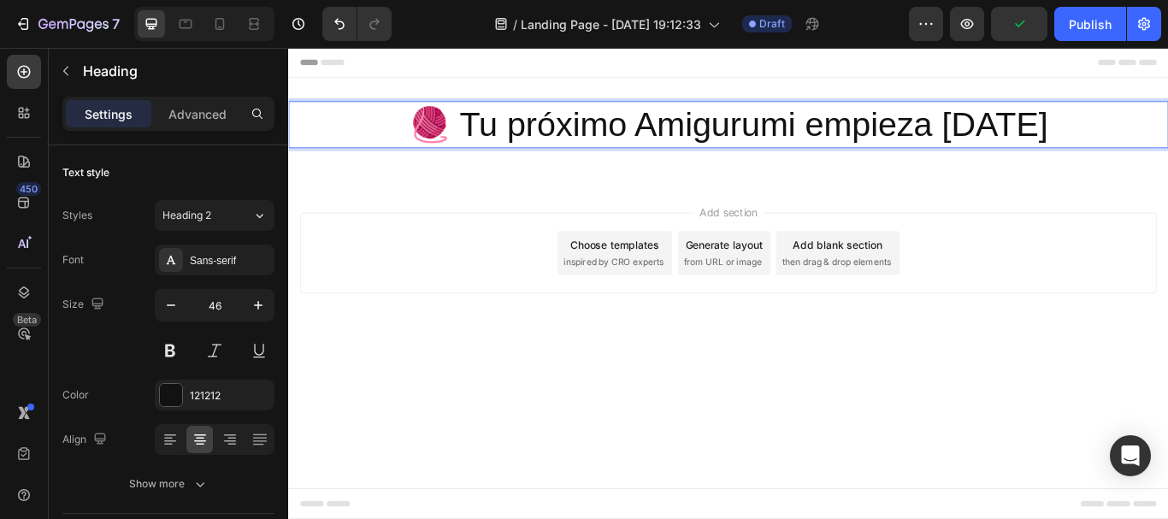
click at [1152, 212] on div "Add section Choose templates inspired by CRO experts Generate layout from URL o…" at bounding box center [801, 311] width 1026 height 210
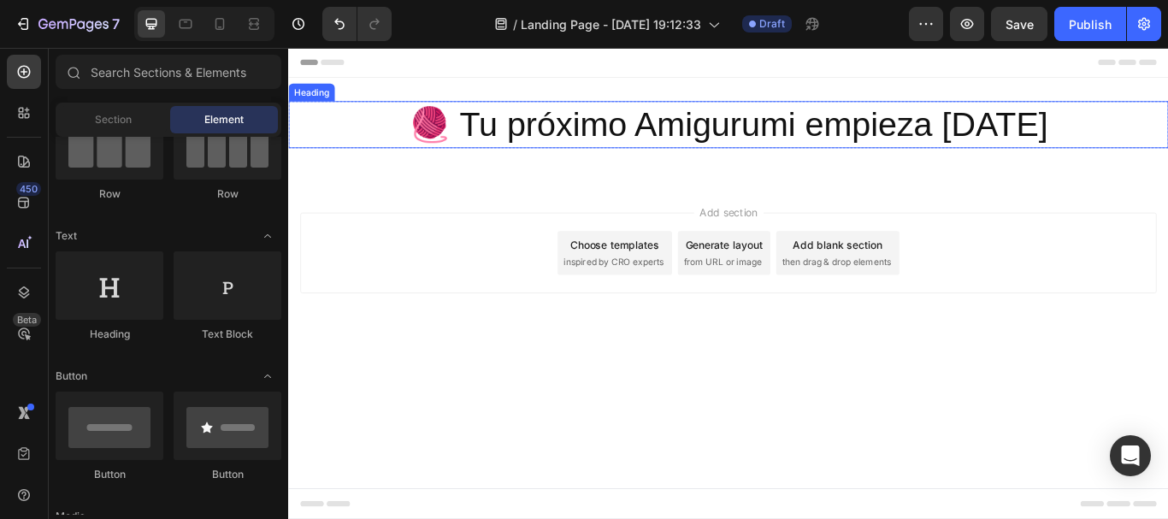
click at [967, 149] on p "🧶 Tu próximo Amigurumi empieza [DATE]" at bounding box center [801, 137] width 1022 height 51
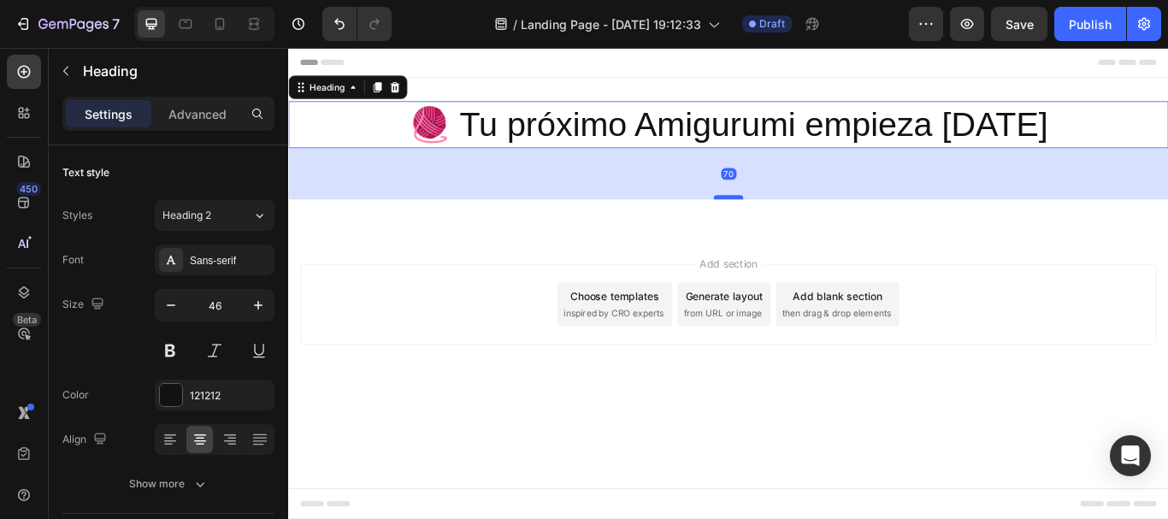
drag, startPoint x: 809, startPoint y: 160, endPoint x: 807, endPoint y: 220, distance: 59.9
click at [807, 220] on div at bounding box center [801, 222] width 34 height 5
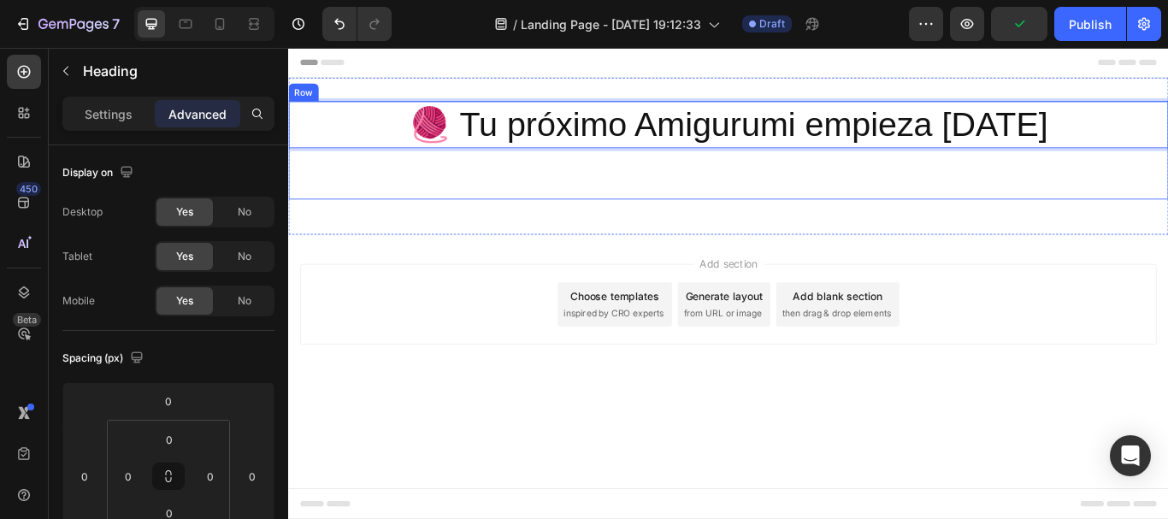
click at [821, 200] on div "🧶 Tu próximo Amigurumi empieza [DATE] Heading 70" at bounding box center [801, 167] width 1026 height 115
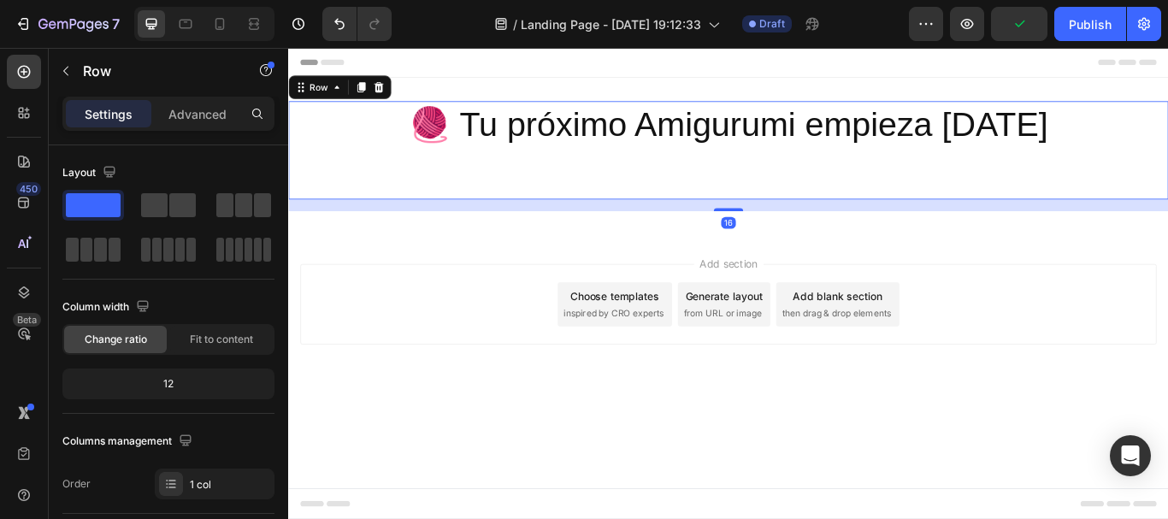
click at [885, 177] on div "🧶 Tu próximo Amigurumi empieza [DATE] Heading" at bounding box center [801, 167] width 1026 height 115
click at [1133, 168] on div "🧶 Tu próximo Amigurumi empieza [DATE] Heading" at bounding box center [801, 167] width 1026 height 115
click at [1154, 136] on p "🧶 Tu próximo Amigurumi empieza [DATE]" at bounding box center [801, 137] width 1022 height 51
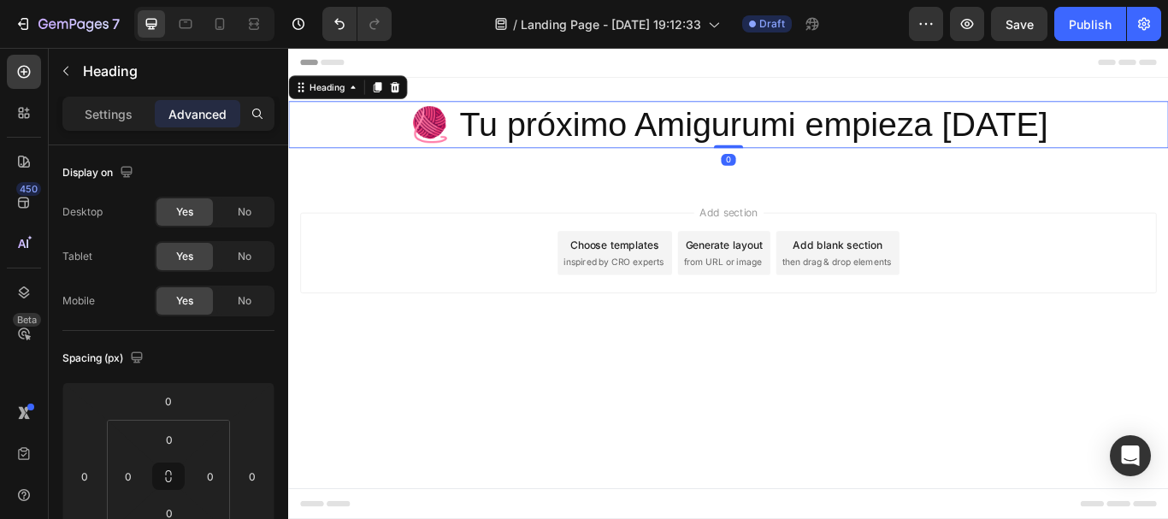
drag, startPoint x: 806, startPoint y: 221, endPoint x: 809, endPoint y: 154, distance: 66.7
click at [809, 154] on div "🧶 Tu próximo Amigurumi empieza [DATE] Heading 0" at bounding box center [801, 137] width 1026 height 55
type input "0"
click at [455, 445] on body "Header 🧶 Tu próximo Amigurumi empieza [DATE] Heading 0 Row Section 1 Root Start…" at bounding box center [801, 323] width 1026 height 550
